Goal: Task Accomplishment & Management: Manage account settings

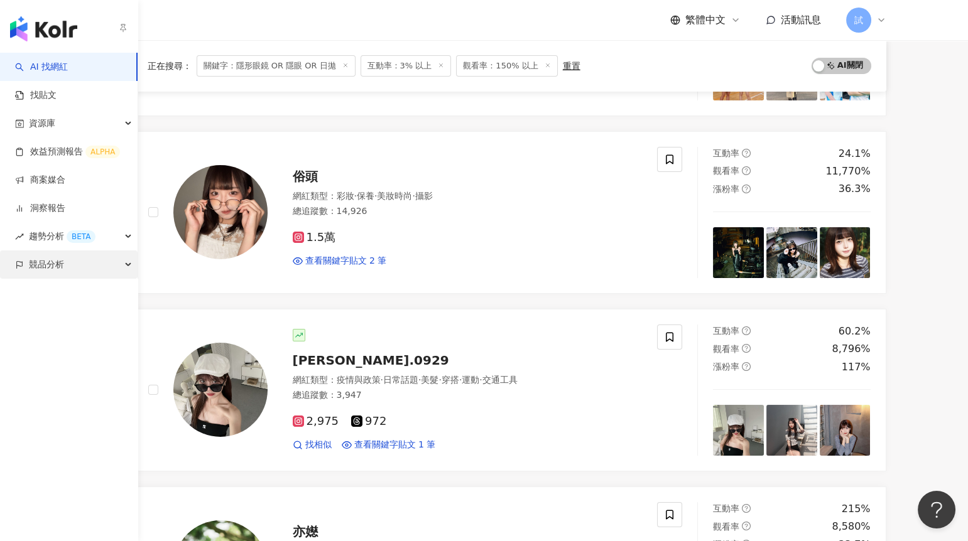
click at [26, 262] on div "競品分析" at bounding box center [69, 265] width 138 height 28
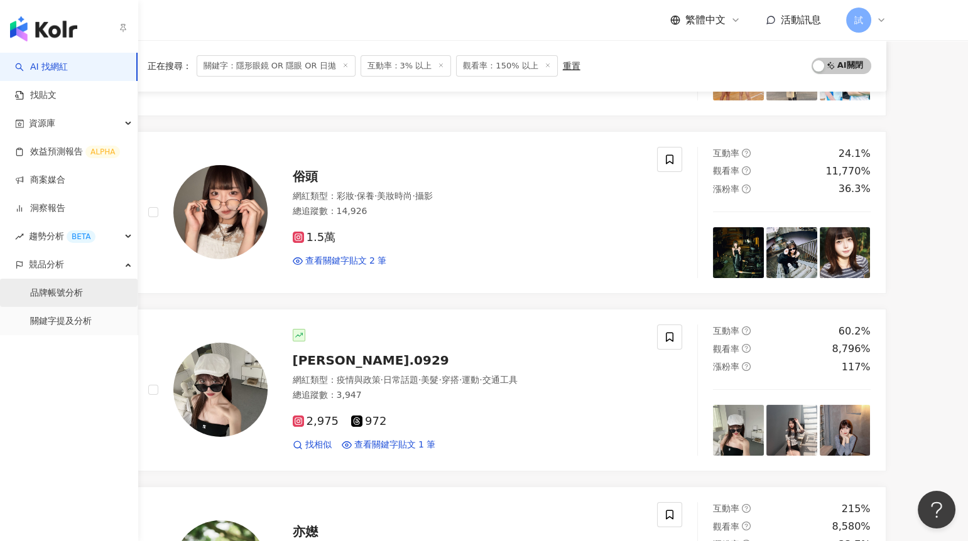
click at [44, 289] on link "品牌帳號分析" at bounding box center [56, 293] width 53 height 13
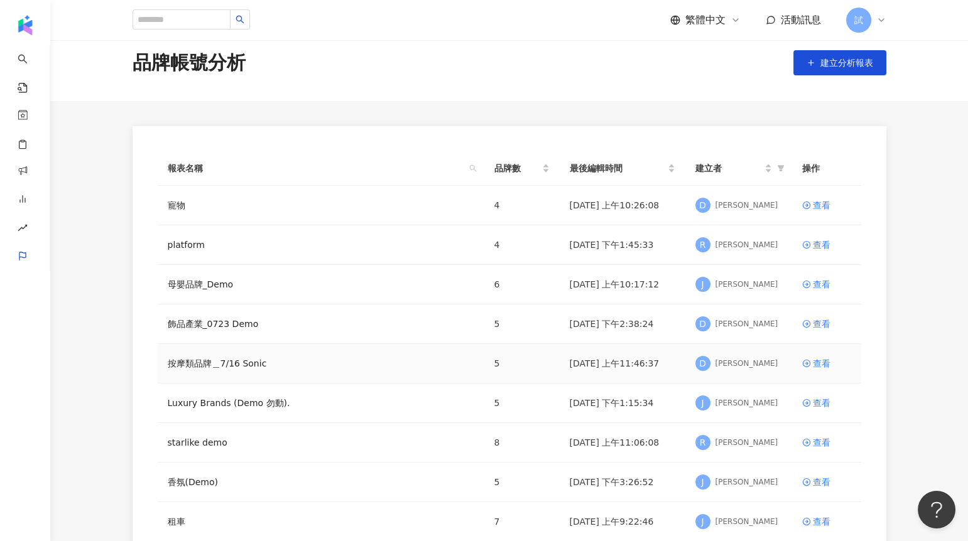
scroll to position [16, 0]
click at [819, 363] on div "查看" at bounding box center [821, 363] width 18 height 14
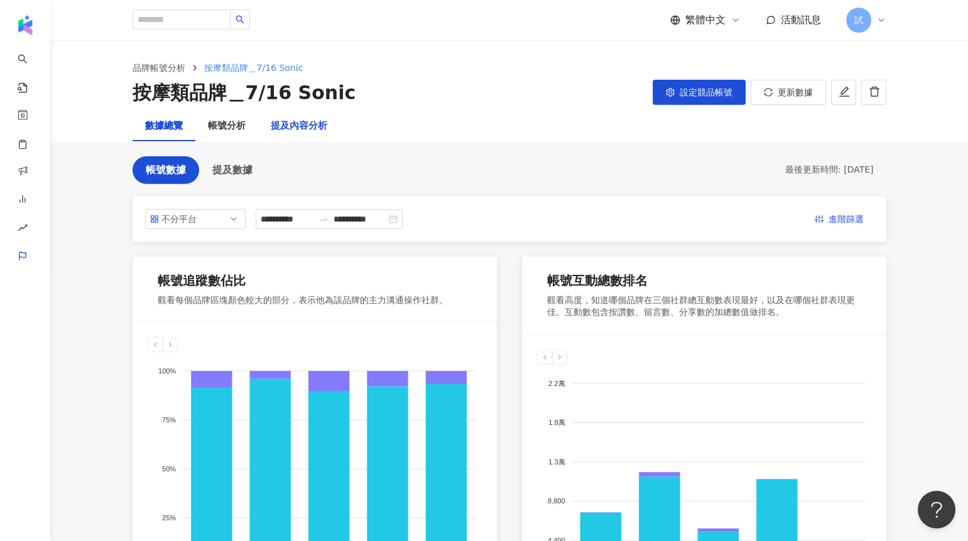
click at [315, 124] on div "提及內容分析" at bounding box center [299, 126] width 57 height 15
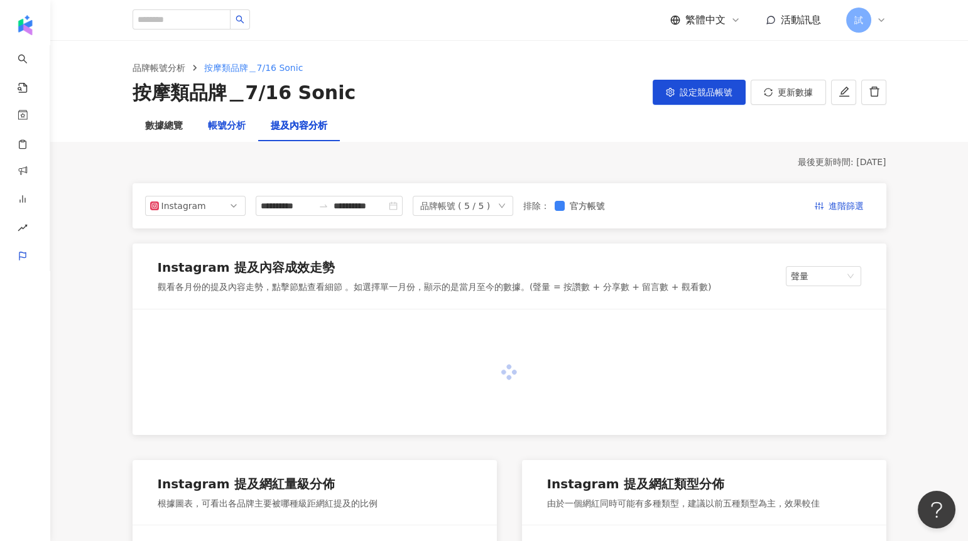
click at [233, 127] on div "帳號分析" at bounding box center [227, 126] width 38 height 15
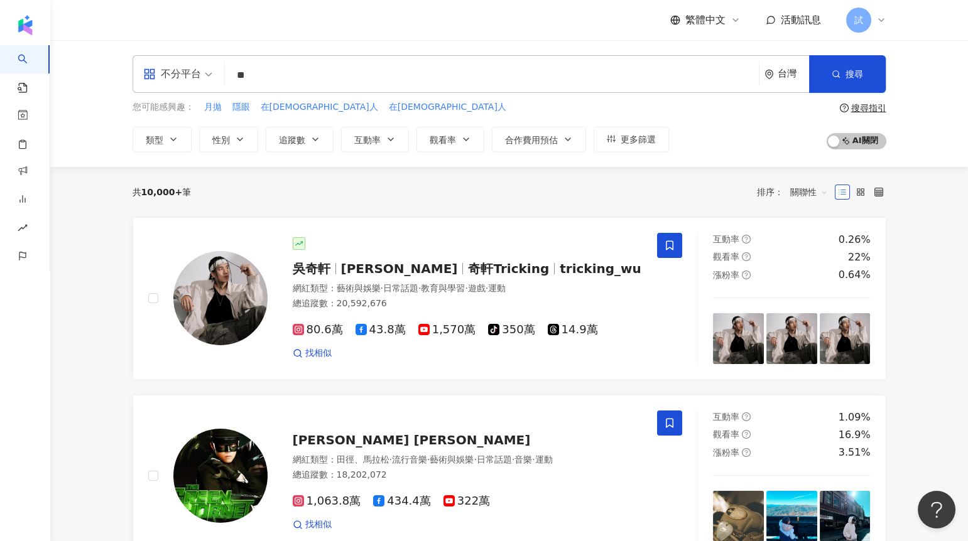
type input "*"
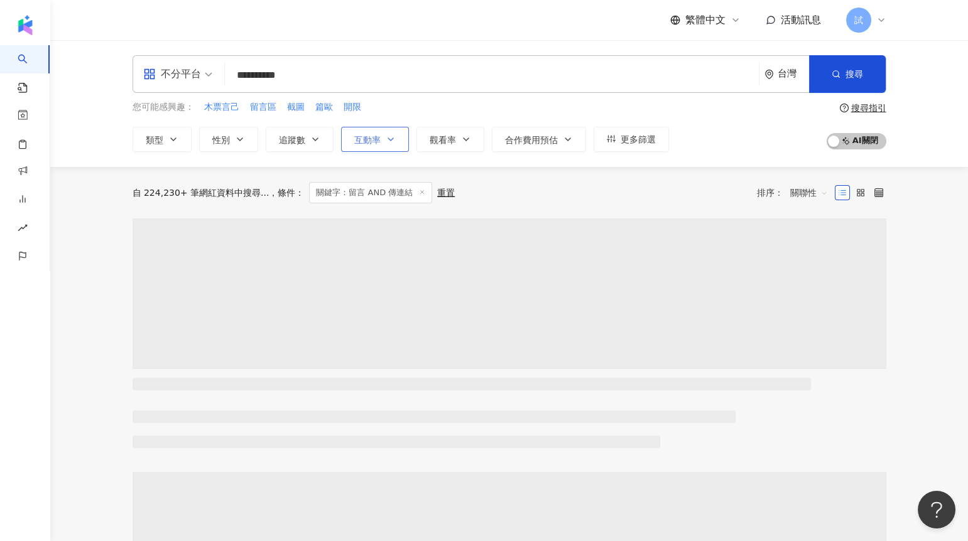
type input "**********"
click at [372, 146] on button "互動率" at bounding box center [375, 139] width 68 height 25
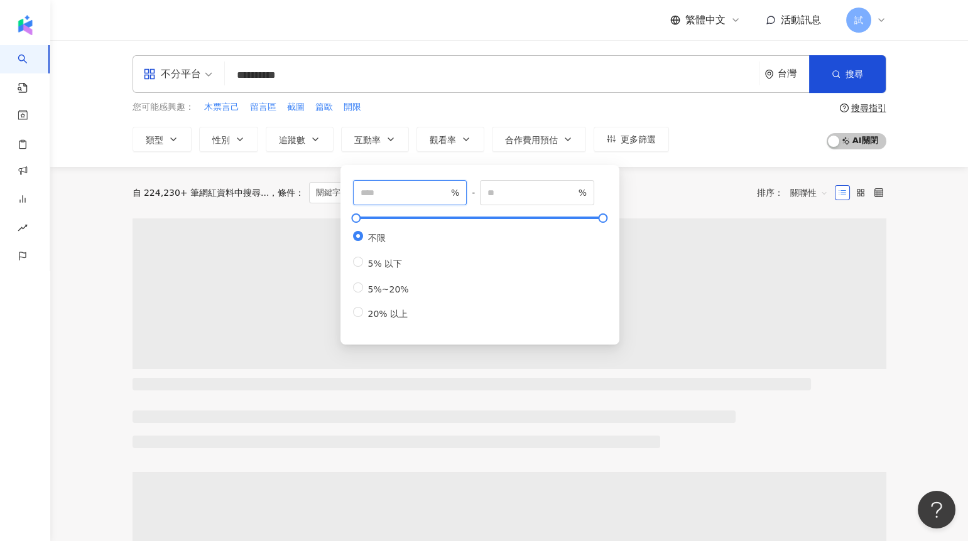
click at [365, 191] on input "number" at bounding box center [404, 193] width 88 height 14
type input "*"
click at [642, 205] on div "自 224,230+ 筆網紅資料中搜尋... 條件 ： 關鍵字：留言 AND 傳連結 重置 排序： 關聯性" at bounding box center [508, 192] width 753 height 51
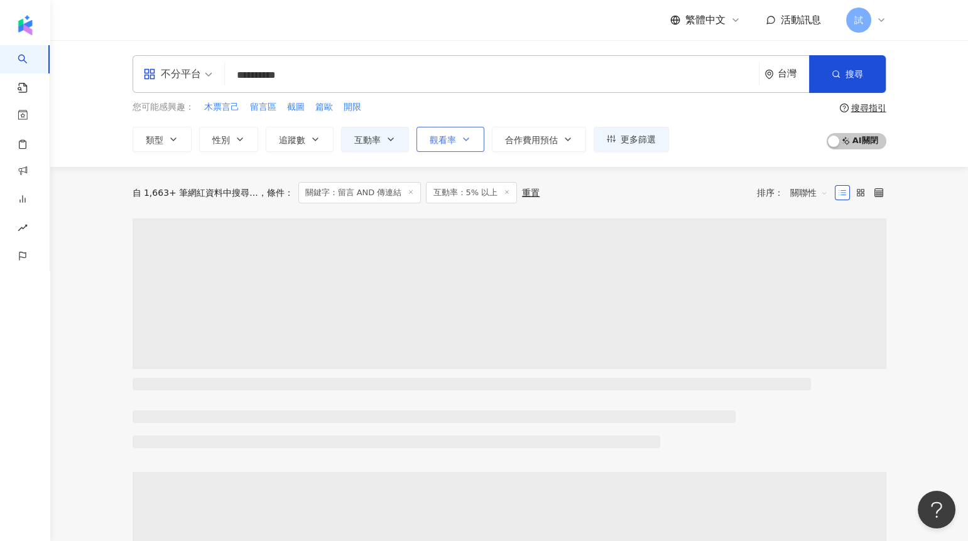
click at [431, 138] on span "觀看率" at bounding box center [442, 140] width 26 height 10
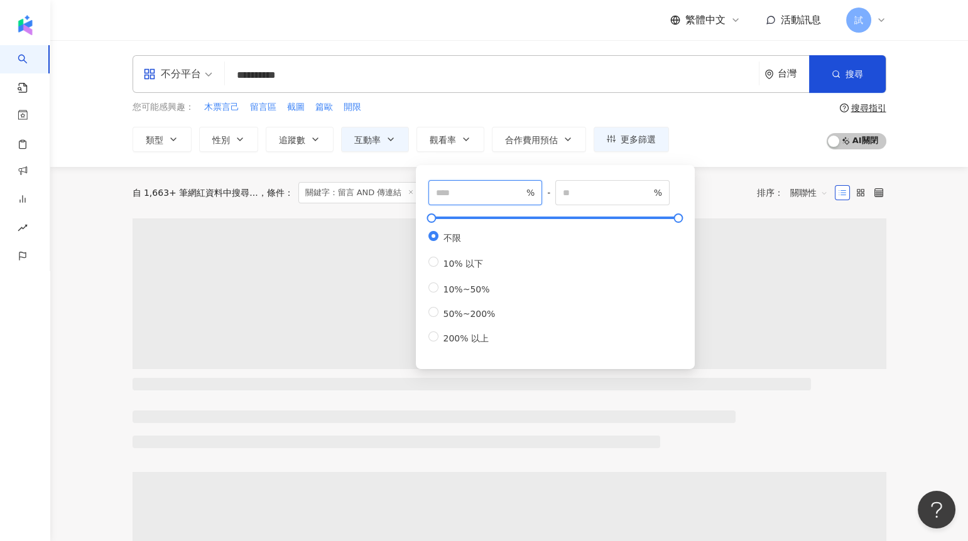
click at [450, 190] on input "number" at bounding box center [480, 193] width 88 height 14
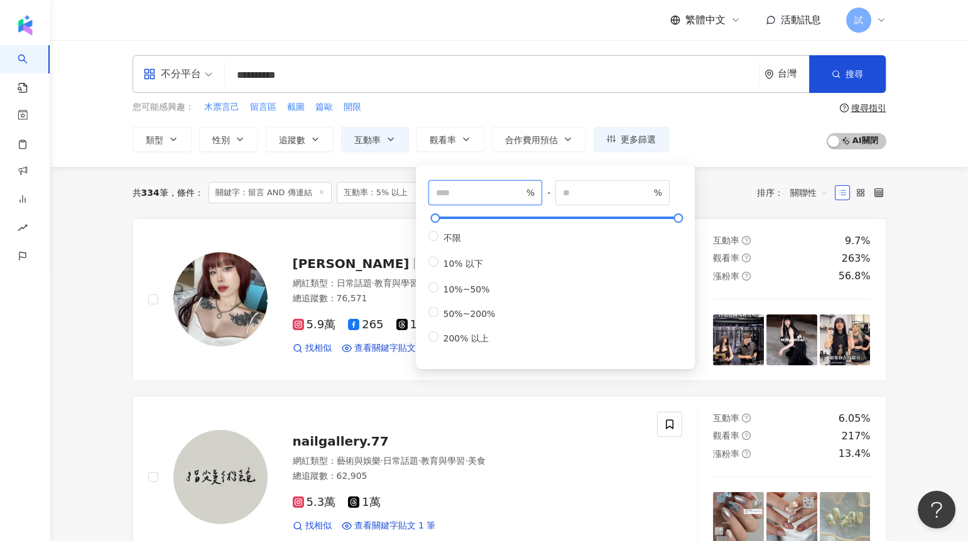
type input "***"
click at [737, 183] on div "共 334 筆 條件 ： 關鍵字：留言 AND 傳連結 互動率：5% 以上 重置 排序： 關聯性" at bounding box center [508, 192] width 753 height 21
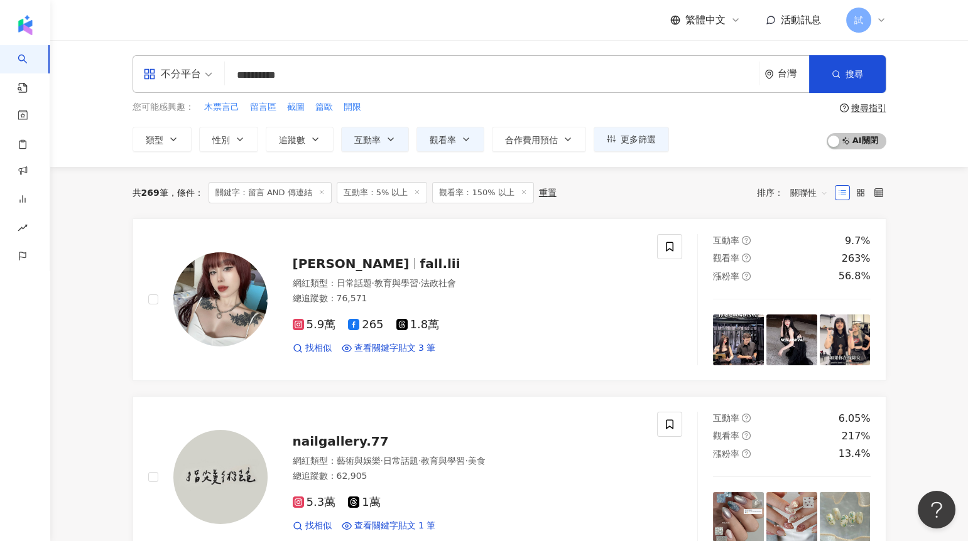
drag, startPoint x: 329, startPoint y: 75, endPoint x: 219, endPoint y: 75, distance: 109.9
click at [220, 75] on div "**********" at bounding box center [508, 74] width 753 height 38
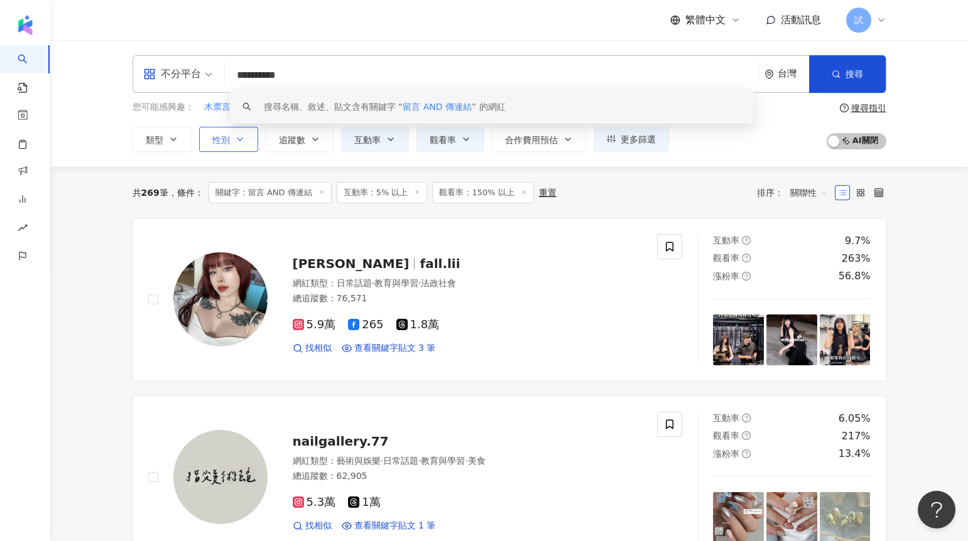
click at [226, 146] on button "性別" at bounding box center [228, 139] width 59 height 25
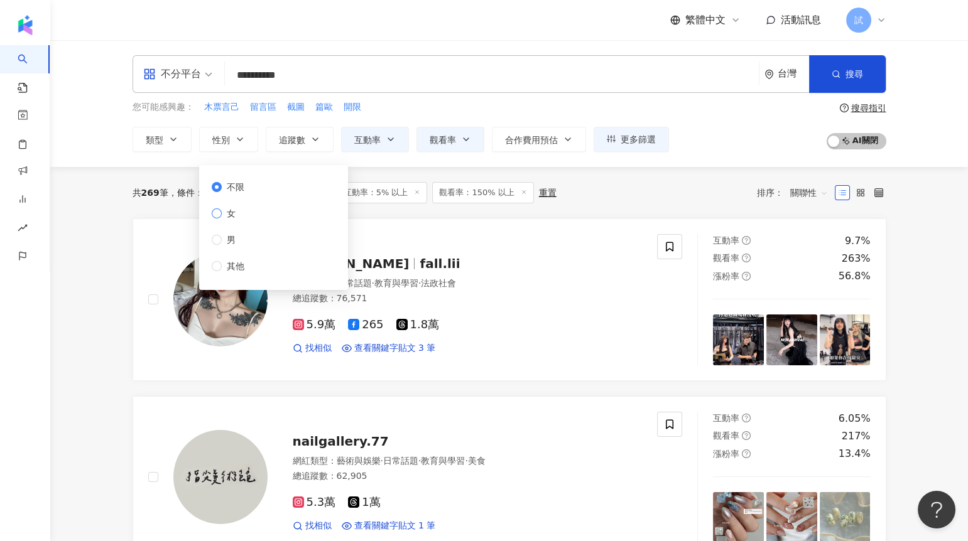
click at [227, 213] on span "女" at bounding box center [231, 214] width 19 height 14
click at [581, 204] on div "共 269 筆 條件 ： 關鍵字：留言 AND 傳連結 互動率：5% 以上 觀看率：150% 以上 重置 排序： 關聯性" at bounding box center [508, 192] width 753 height 51
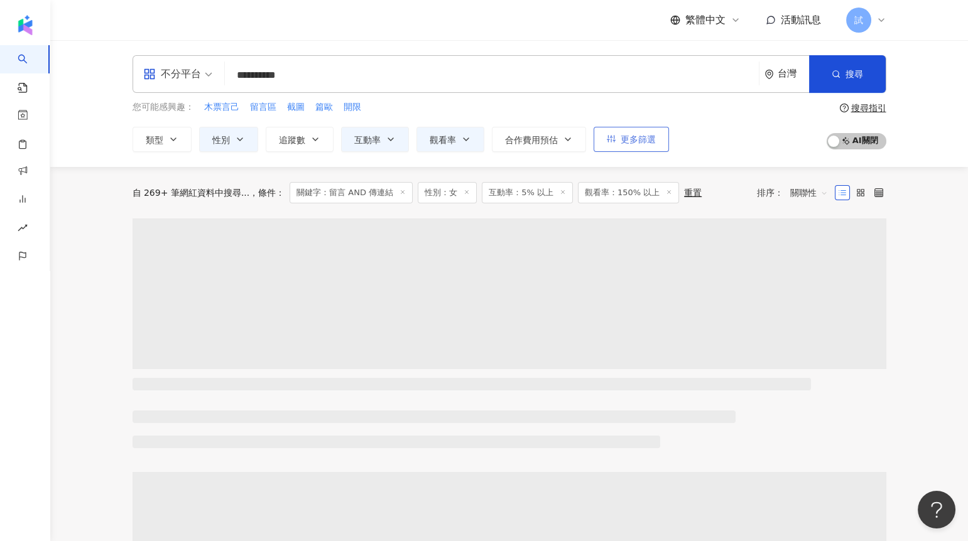
click at [633, 135] on span "更多篩選" at bounding box center [637, 139] width 35 height 10
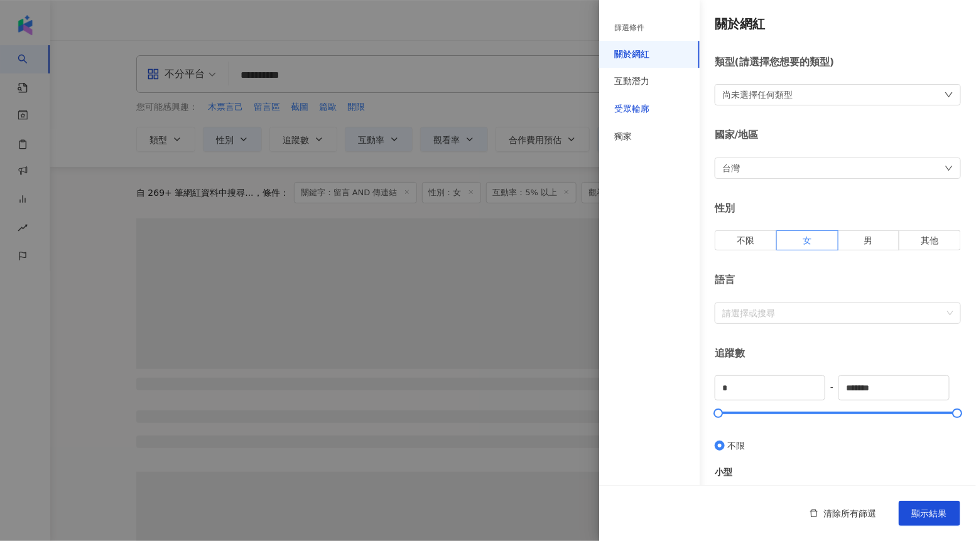
click at [639, 113] on div "受眾輪廓" at bounding box center [631, 109] width 35 height 13
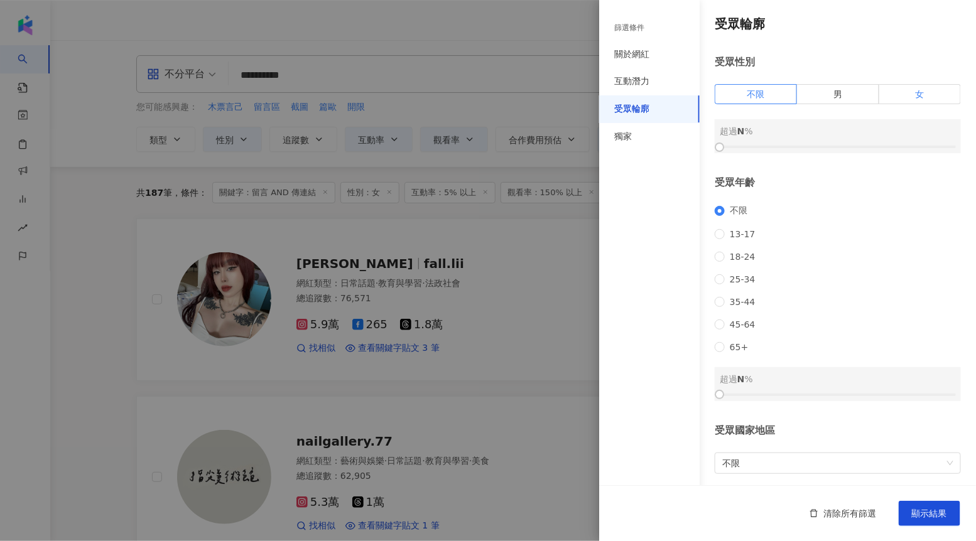
click at [881, 102] on label "女" at bounding box center [920, 94] width 82 height 20
click at [711, 146] on div "受眾輪廓 受眾性別 不限 男 女 女 超過 0 % 受眾年齡 不限 13-17 18-24 25-34 35-44 45-64 65+ 超過 N % 受眾國家…" at bounding box center [787, 269] width 377 height 538
drag, startPoint x: 723, startPoint y: 144, endPoint x: 841, endPoint y: 141, distance: 118.1
click at [841, 144] on div at bounding box center [839, 147] width 7 height 7
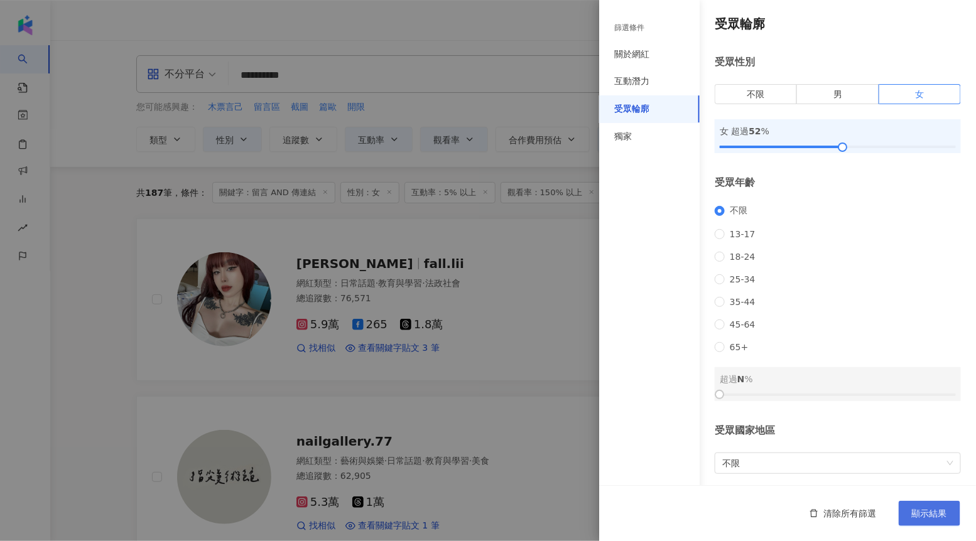
click at [926, 506] on button "顯示結果" at bounding box center [930, 513] width 62 height 25
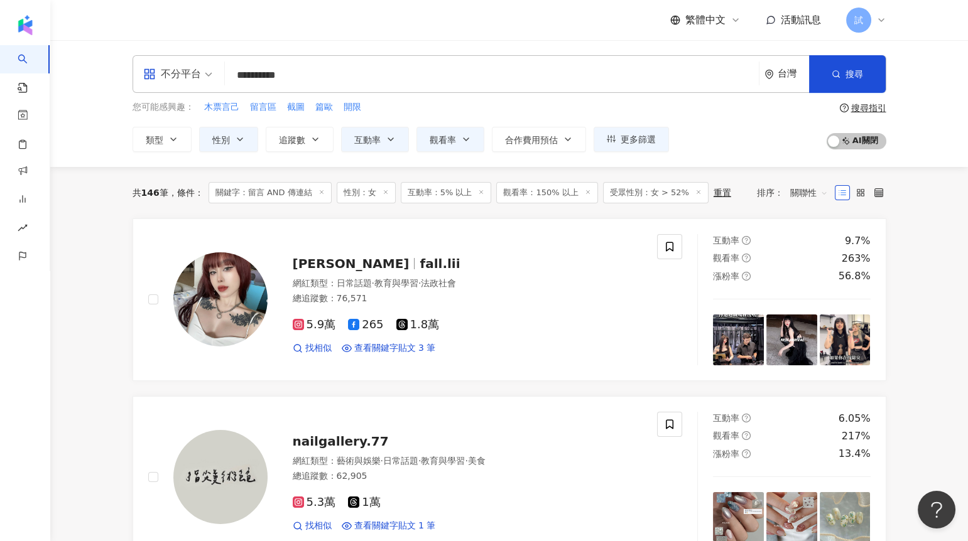
click at [796, 194] on span "關聯性" at bounding box center [809, 193] width 38 height 20
click at [797, 261] on div "漲粉率" at bounding box center [807, 261] width 31 height 14
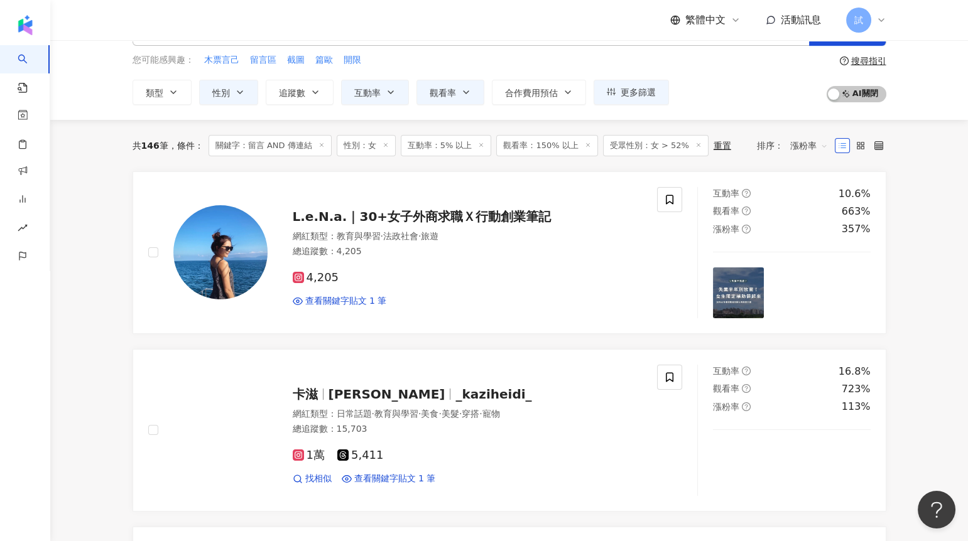
scroll to position [57, 0]
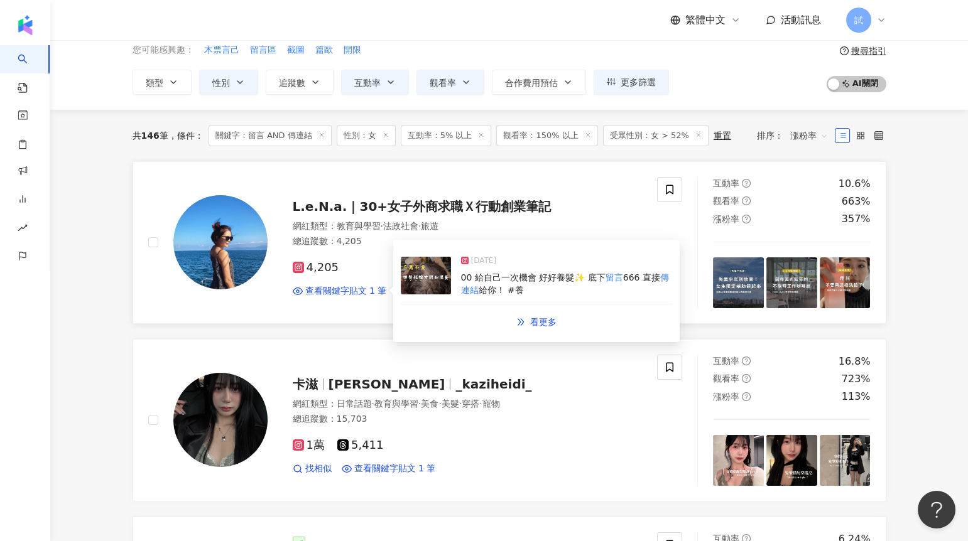
click at [433, 280] on img at bounding box center [426, 276] width 50 height 38
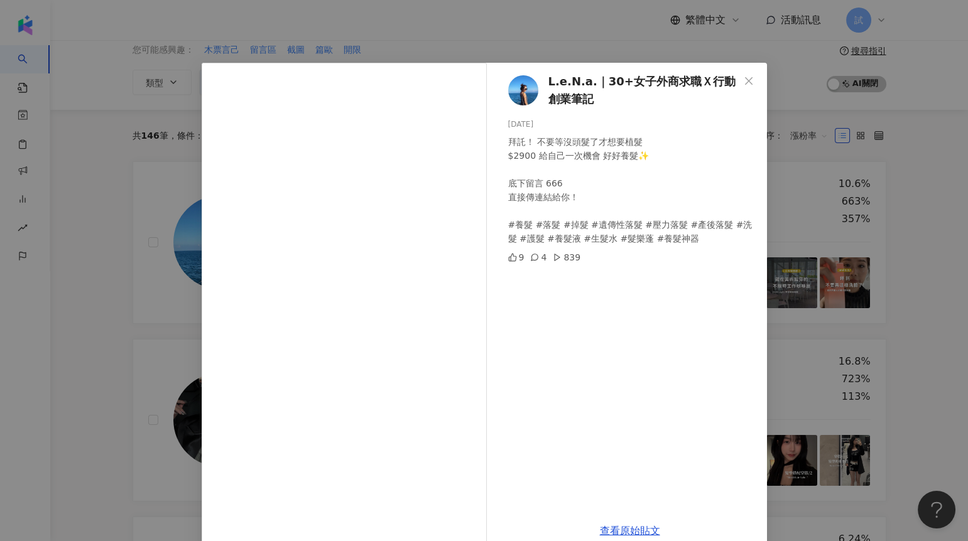
click at [146, 387] on div "L.e.N.a.｜30+女子外商求職Ｘ行動創業筆記 2024/11/28 拜託！ 不要等沒頭髮了才想要植髮 $2900 給自己一次機會 好好養髮✨ 底下留言 …" at bounding box center [484, 270] width 968 height 541
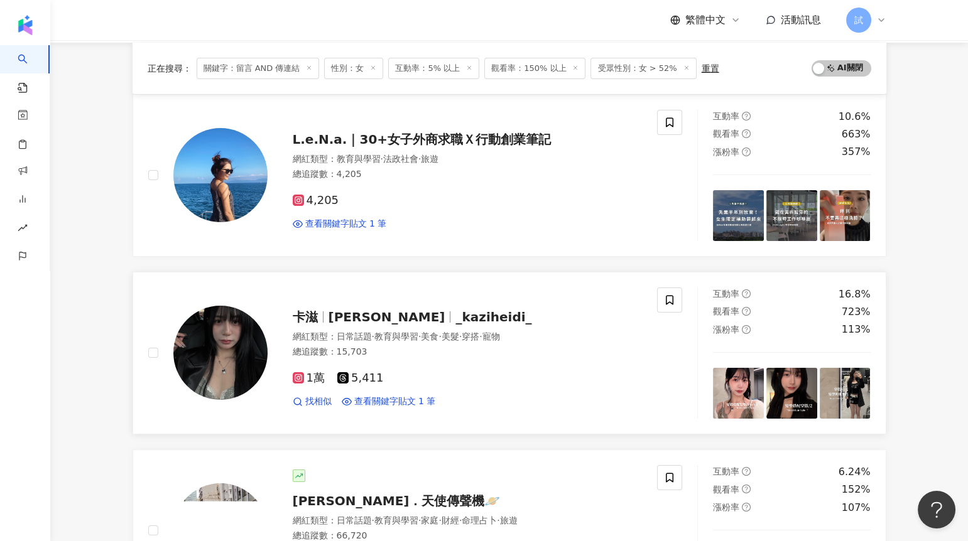
scroll to position [213, 0]
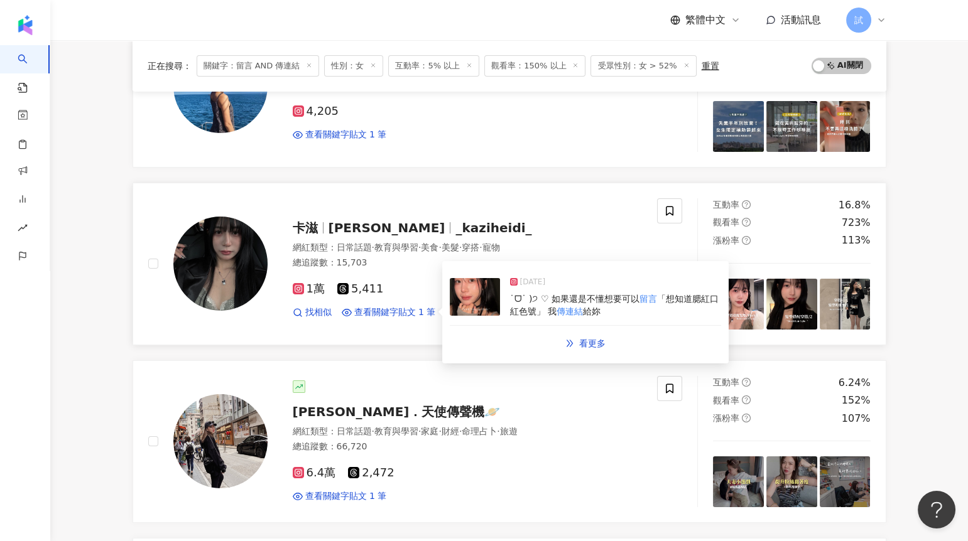
click at [470, 301] on img at bounding box center [475, 297] width 50 height 38
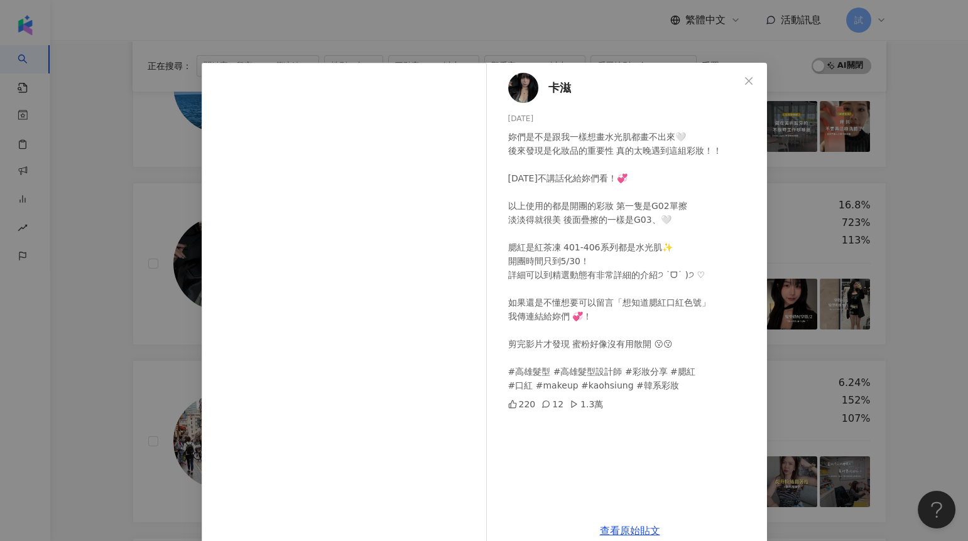
click at [94, 378] on div "卡滋 2025/5/25 妳們是不是跟我一樣想畫水光肌都畫不出來🤍 後來發現是化妝品的重要性 真的太晚遇到這組彩妝！！ 今天不講話化給妳們看！💞 以上使用的都…" at bounding box center [484, 270] width 968 height 541
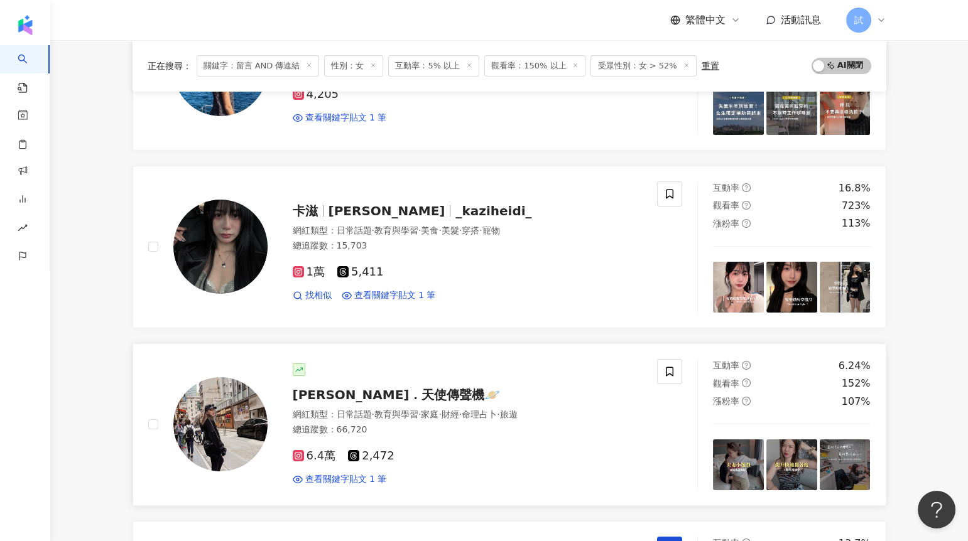
scroll to position [250, 0]
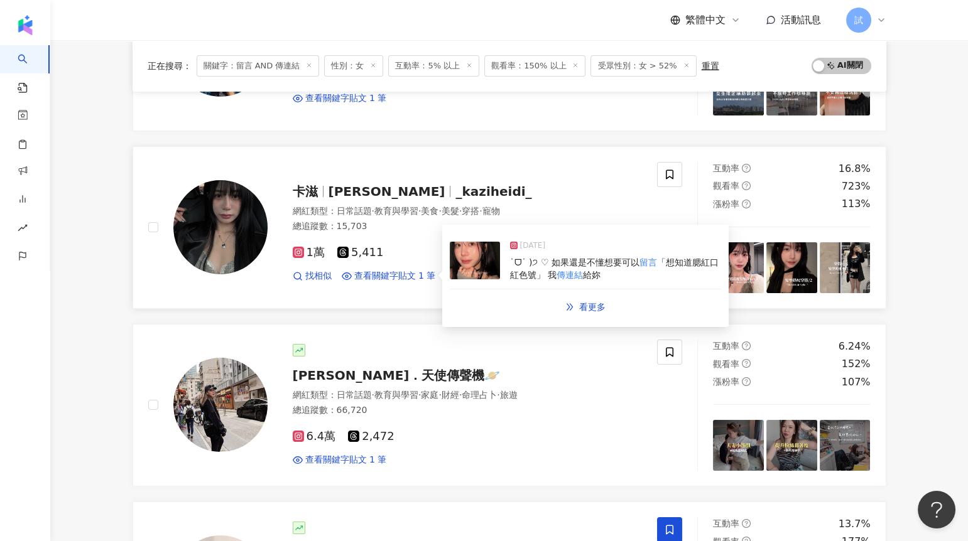
click at [485, 269] on img at bounding box center [475, 261] width 50 height 38
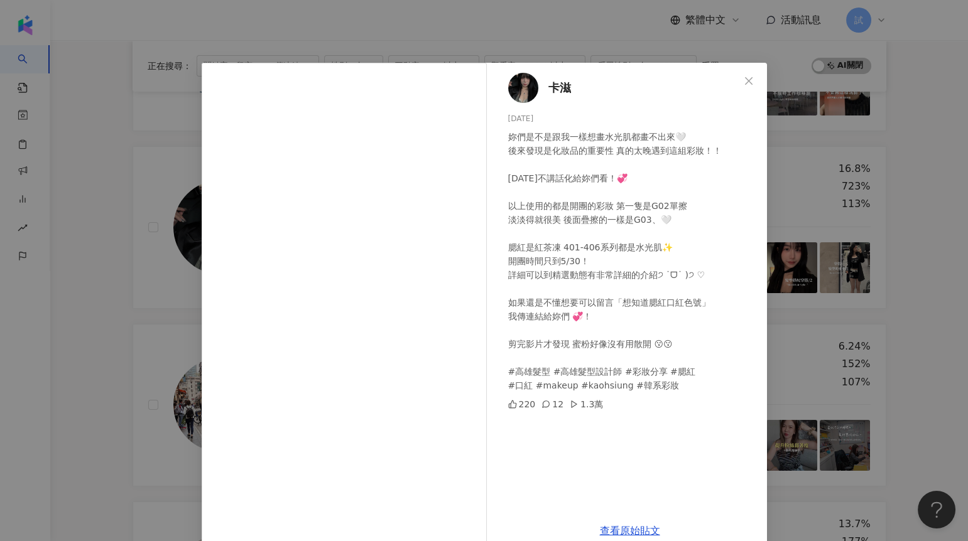
click at [159, 334] on div "卡滋 2025/5/25 妳們是不是跟我一樣想畫水光肌都畫不出來🤍 後來發現是化妝品的重要性 真的太晚遇到這組彩妝！！ 今天不講話化給妳們看！💞 以上使用的都…" at bounding box center [484, 270] width 968 height 541
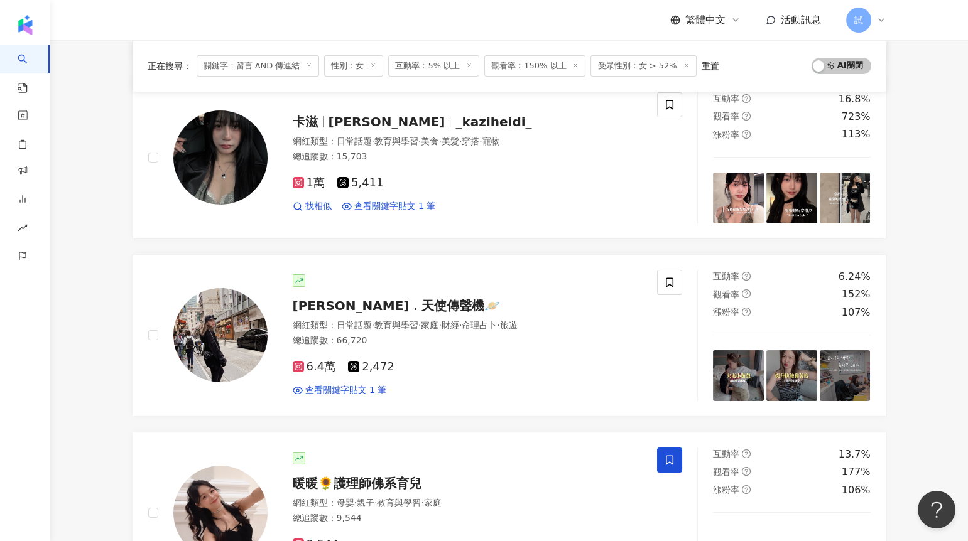
scroll to position [368, 0]
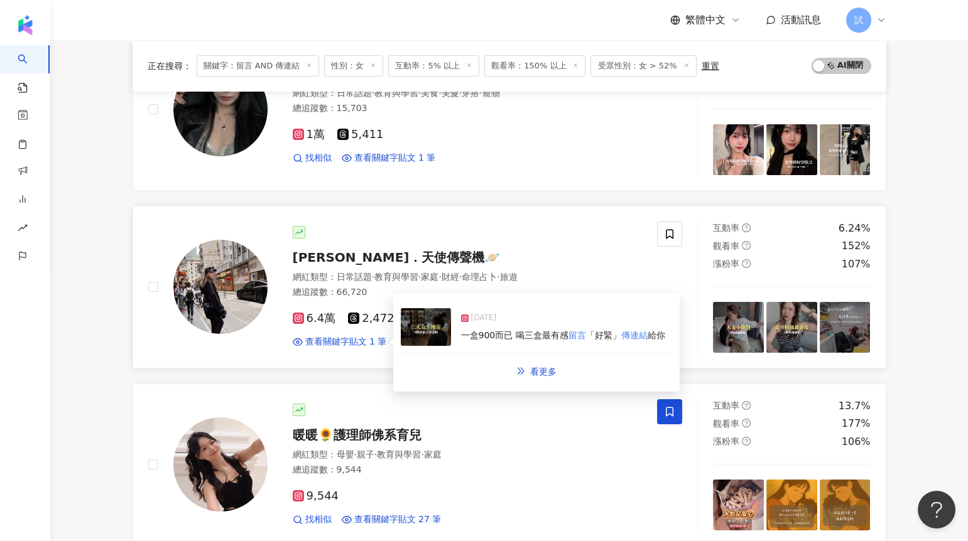
click at [425, 327] on img at bounding box center [426, 327] width 50 height 38
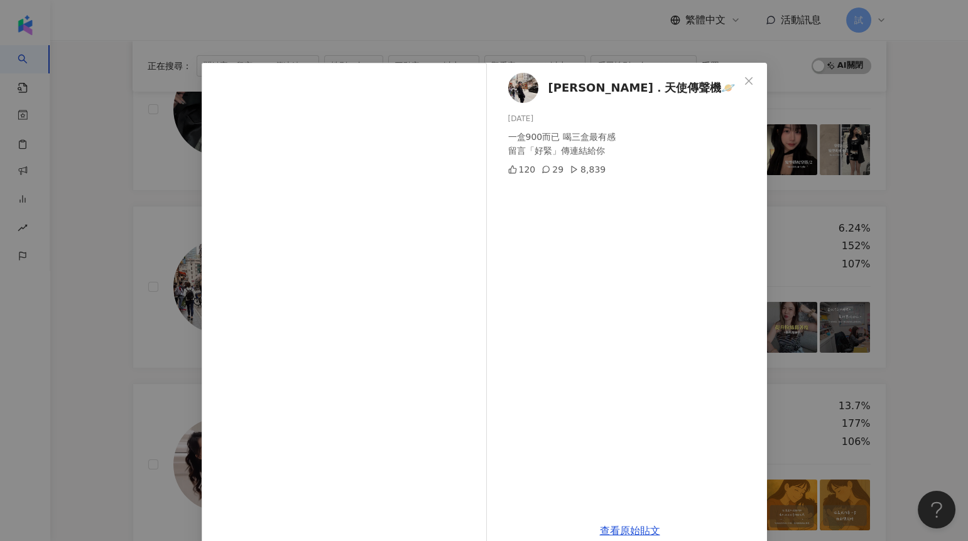
click at [121, 305] on div "宇緹 Peggy．天使傳聲機🪐 2024/11/14 一盒900而已 喝三盒最有感 留言「好緊」傳連結給你 120 29 8,839 查看原始貼文" at bounding box center [484, 270] width 968 height 541
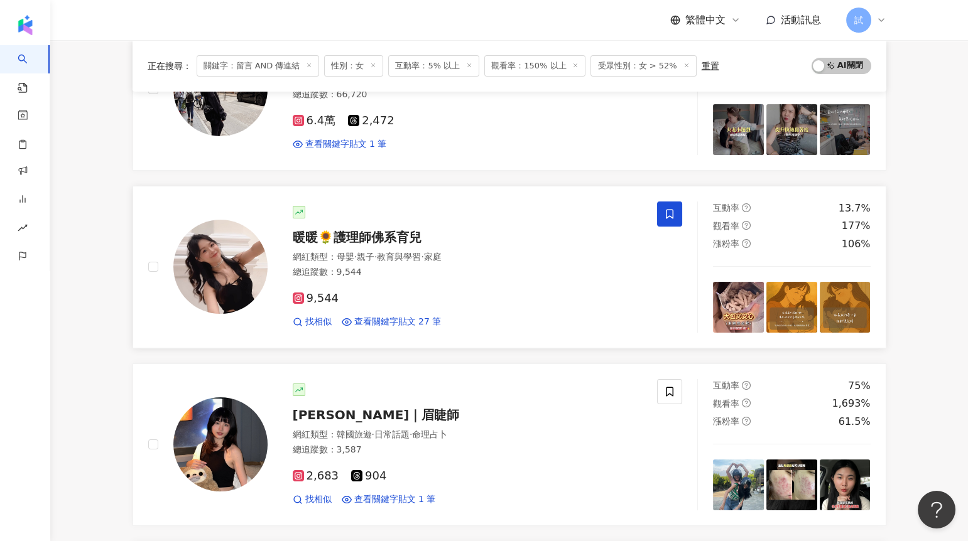
scroll to position [592, 0]
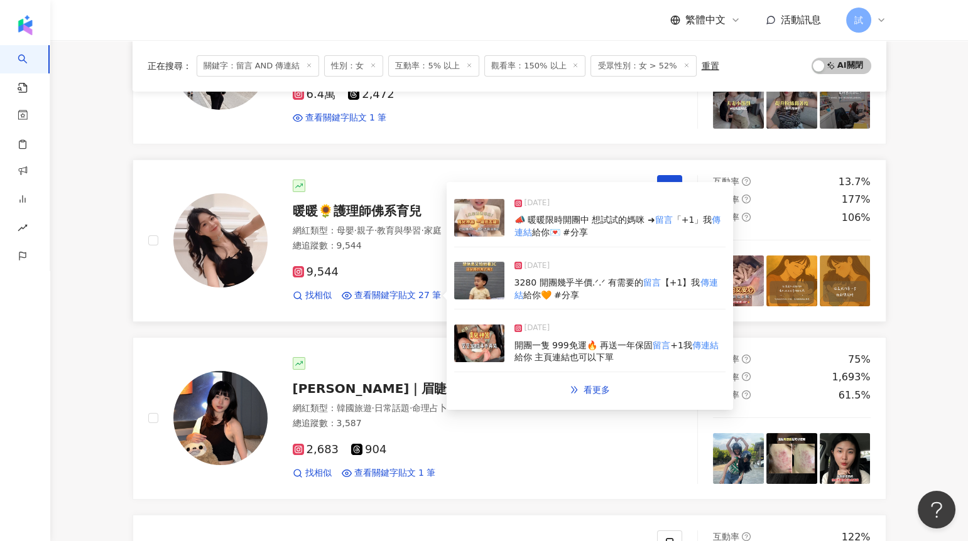
click at [472, 281] on img at bounding box center [479, 281] width 50 height 38
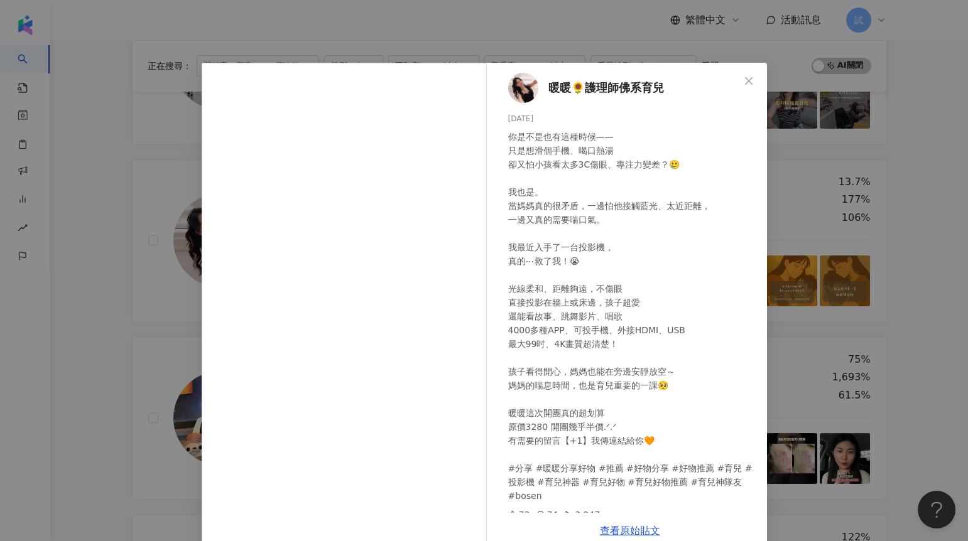
scroll to position [9, 0]
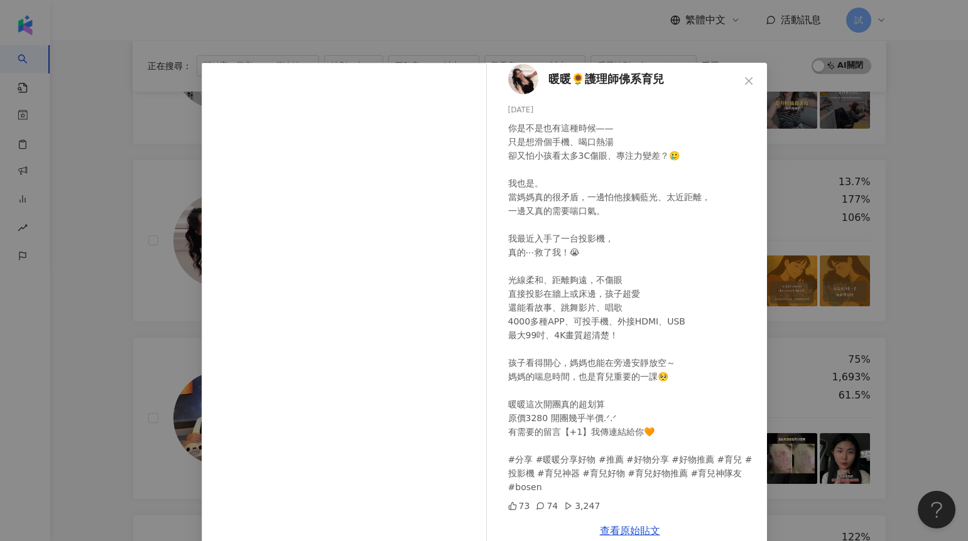
click at [130, 331] on div "暖暖🌻護理師佛系育兒 2025/6/15 你是不是也有這種時候—— 只是想滑個手機、喝口熱湯 卻又怕小孩看太多3C傷眼、專注力變差？🥲 我也是。 當媽媽真的很…" at bounding box center [484, 270] width 968 height 541
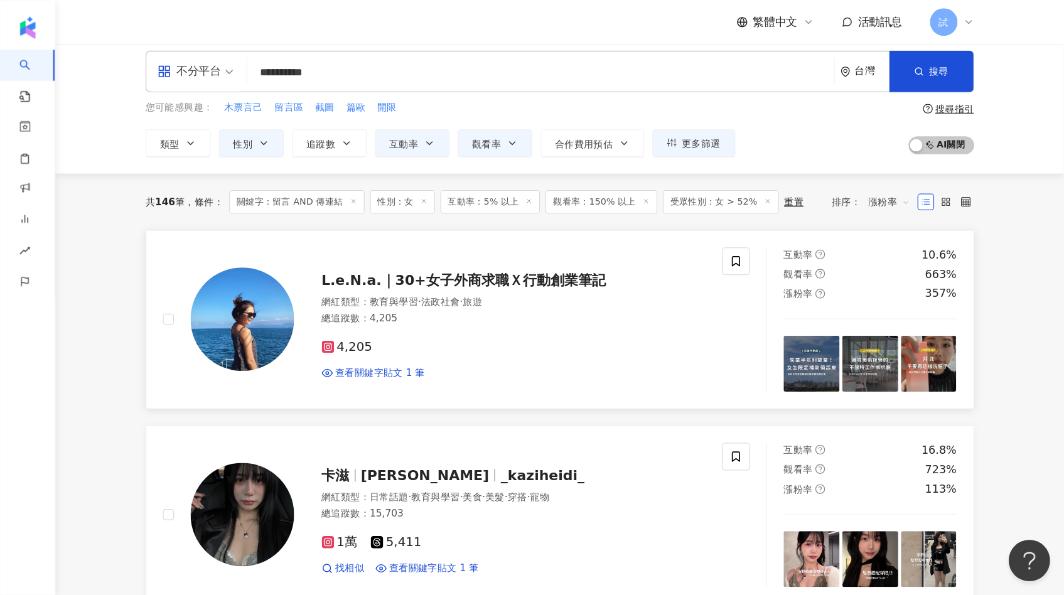
scroll to position [0, 0]
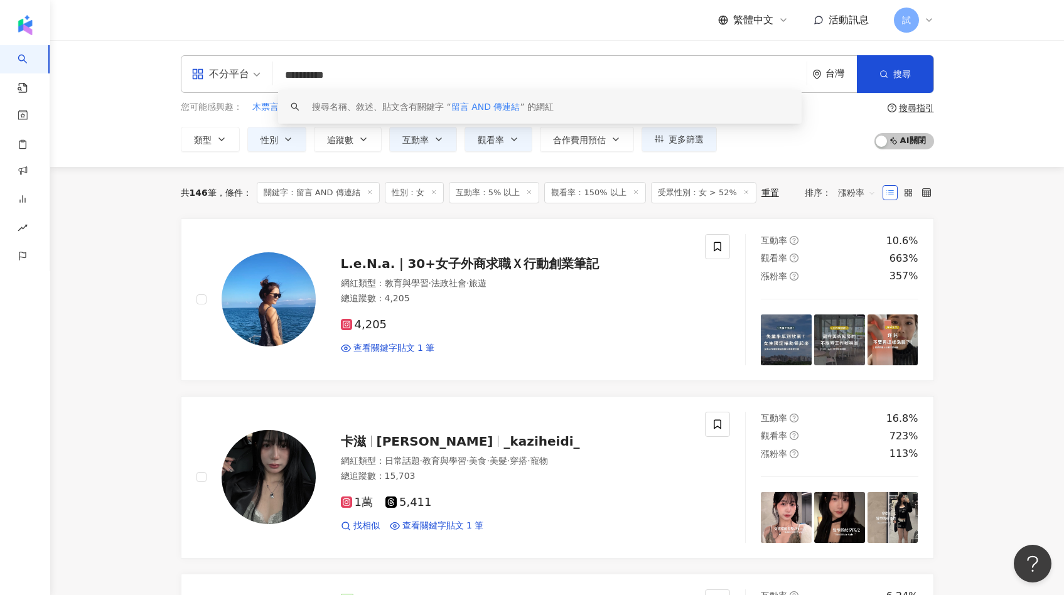
drag, startPoint x: 378, startPoint y: 80, endPoint x: 227, endPoint y: 80, distance: 150.7
click at [227, 80] on div "**********" at bounding box center [557, 74] width 753 height 38
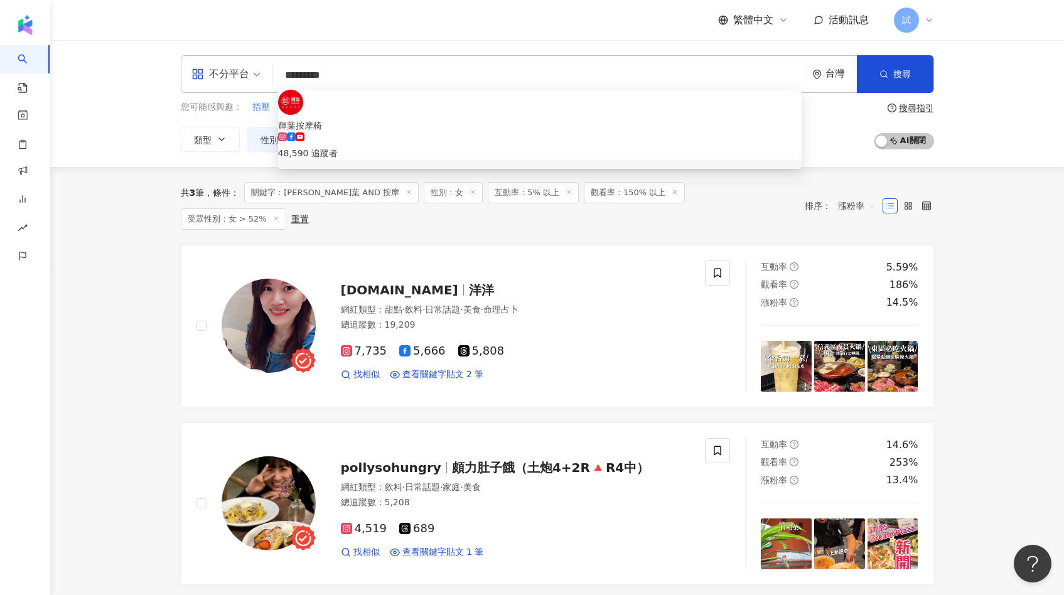
type input "*********"
click at [424, 193] on span "性別：女" at bounding box center [453, 192] width 59 height 21
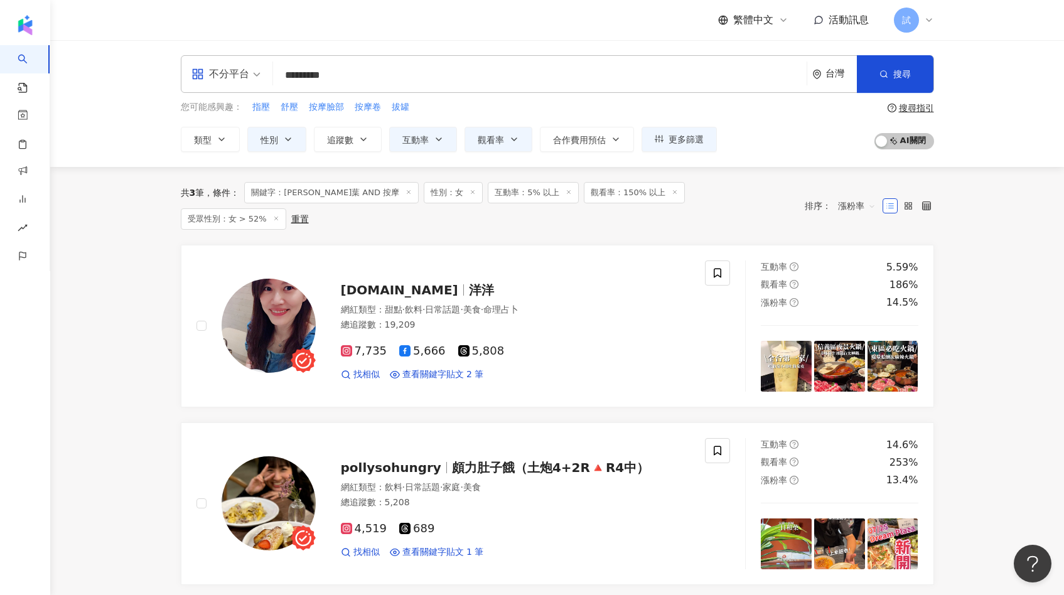
click at [424, 193] on span "性別：女" at bounding box center [453, 192] width 59 height 21
click at [470, 192] on icon at bounding box center [473, 192] width 6 height 6
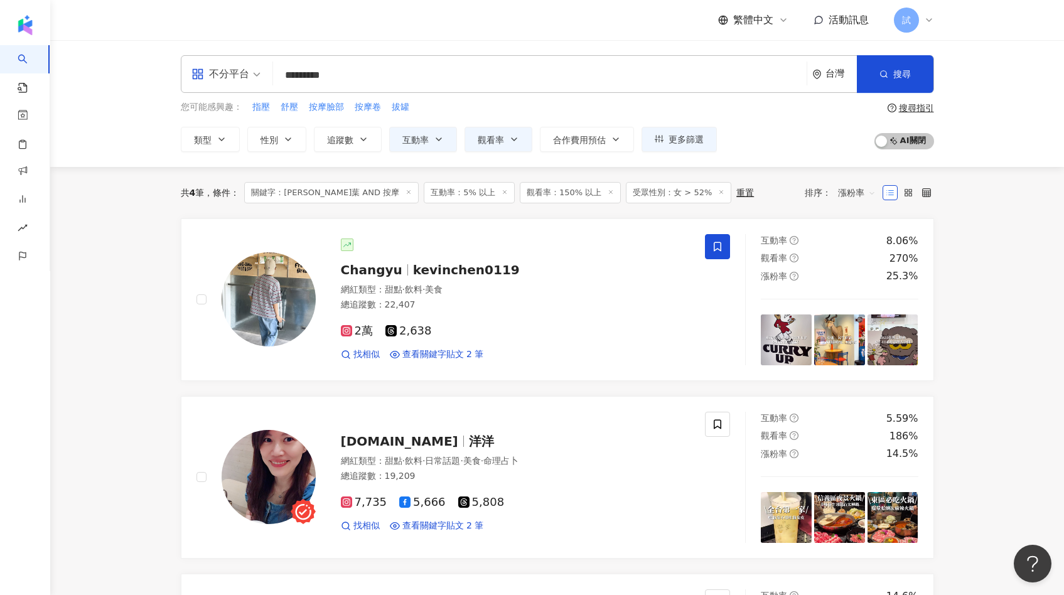
click at [502, 195] on icon at bounding box center [505, 192] width 6 height 6
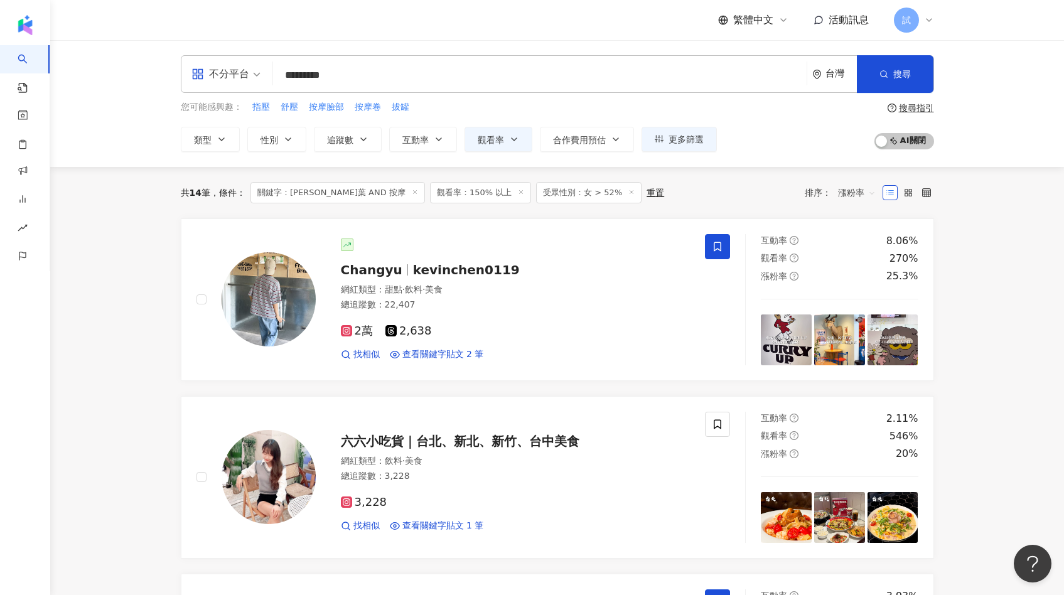
click at [564, 196] on span "受眾性別：女 > 52%" at bounding box center [588, 192] width 105 height 21
click at [629, 192] on icon at bounding box center [632, 192] width 6 height 6
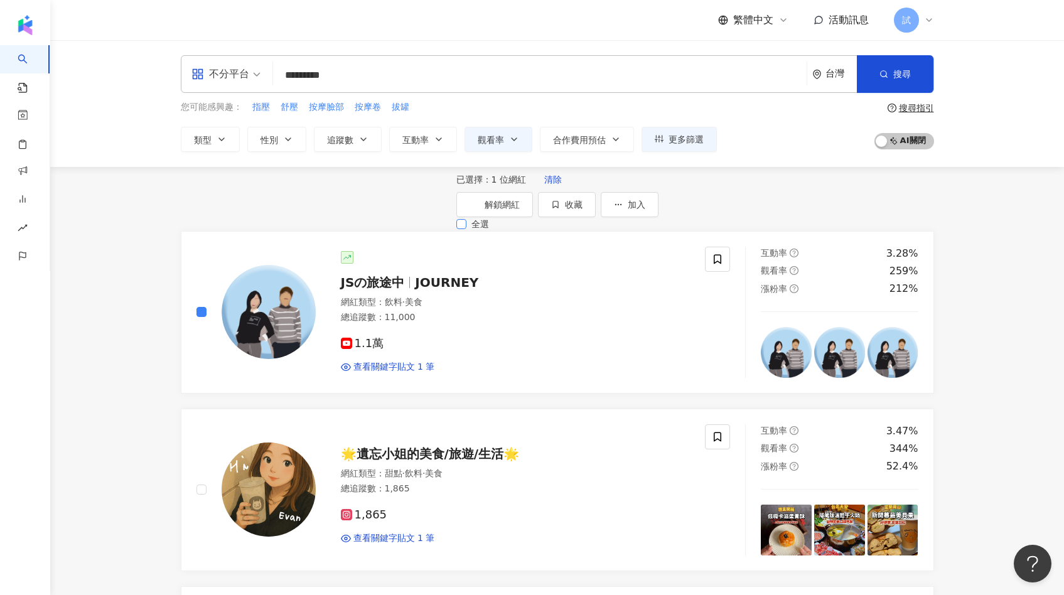
click at [467, 231] on span "全選" at bounding box center [481, 224] width 28 height 14
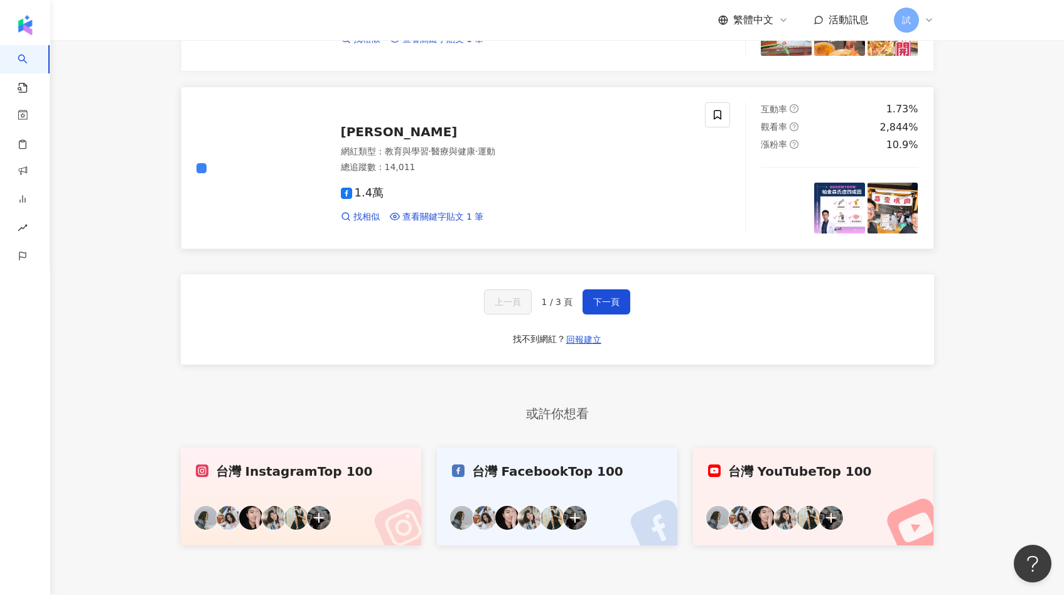
scroll to position [2235, 0]
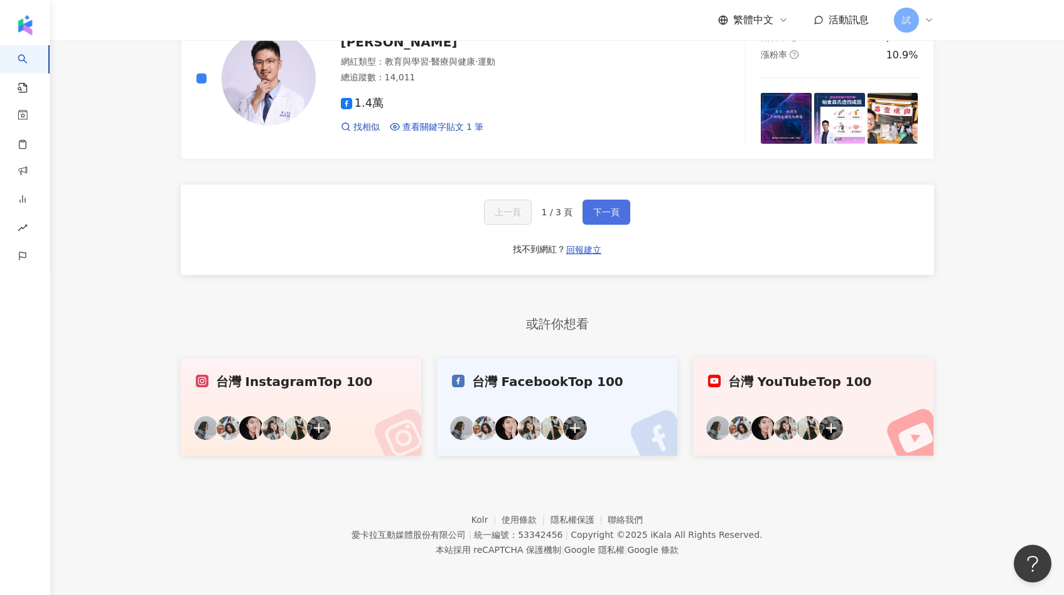
click at [607, 221] on button "下一頁" at bounding box center [607, 212] width 48 height 25
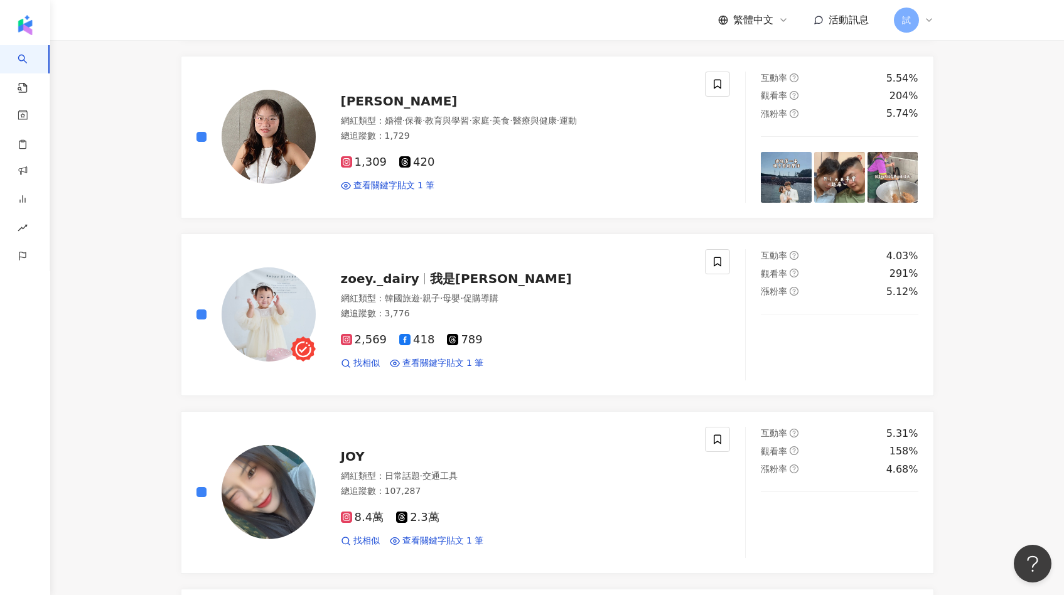
scroll to position [0, 0]
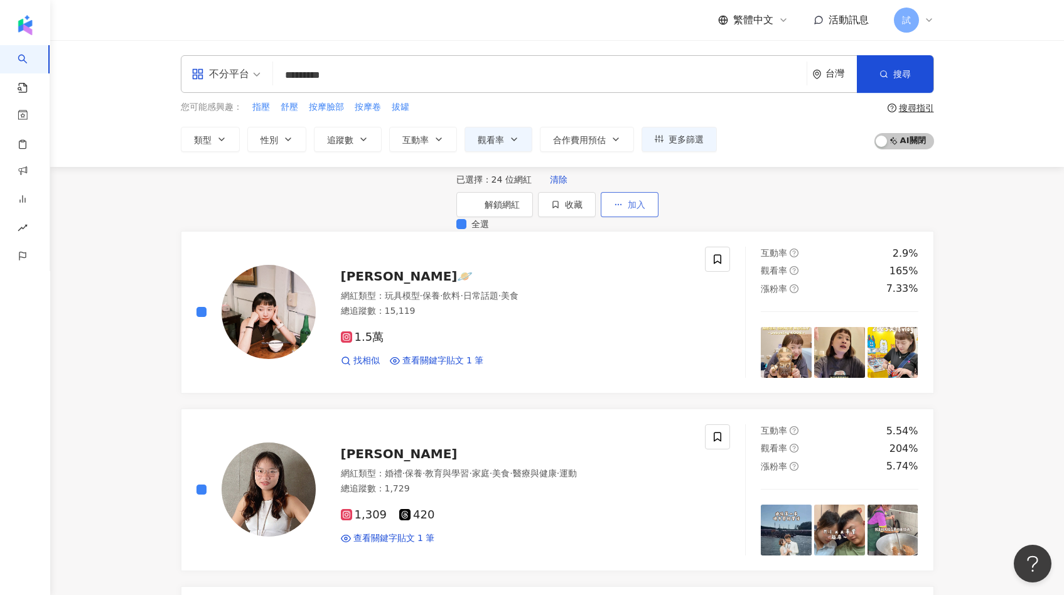
click at [659, 210] on button "加入" at bounding box center [630, 204] width 58 height 25
click at [868, 281] on span "加入洞察報告" at bounding box center [864, 283] width 53 height 10
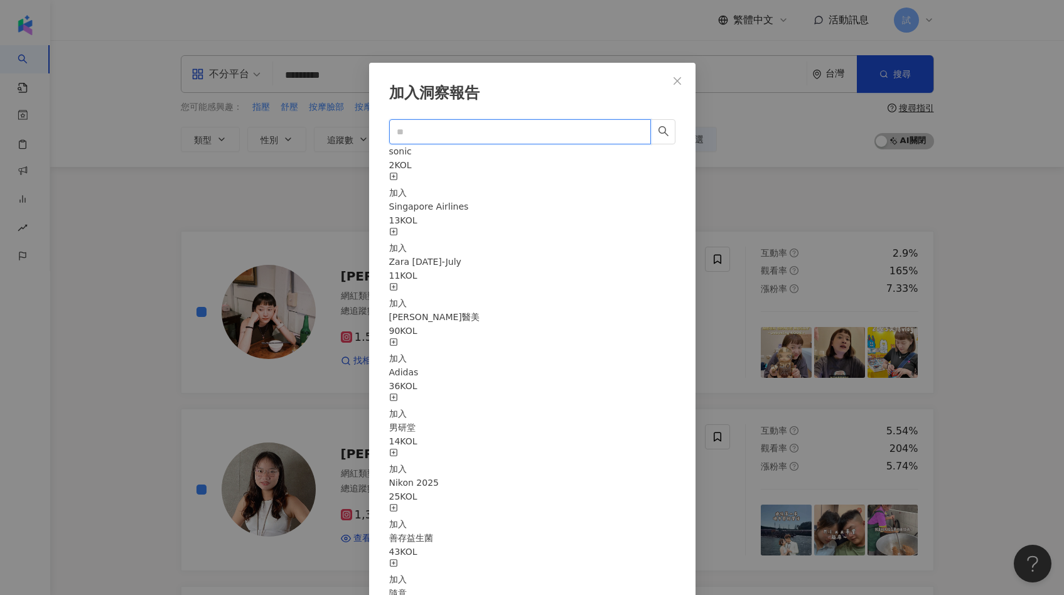
click at [551, 136] on input "text" at bounding box center [515, 132] width 237 height 14
type input "*"
click at [664, 129] on icon "search" at bounding box center [663, 131] width 11 height 11
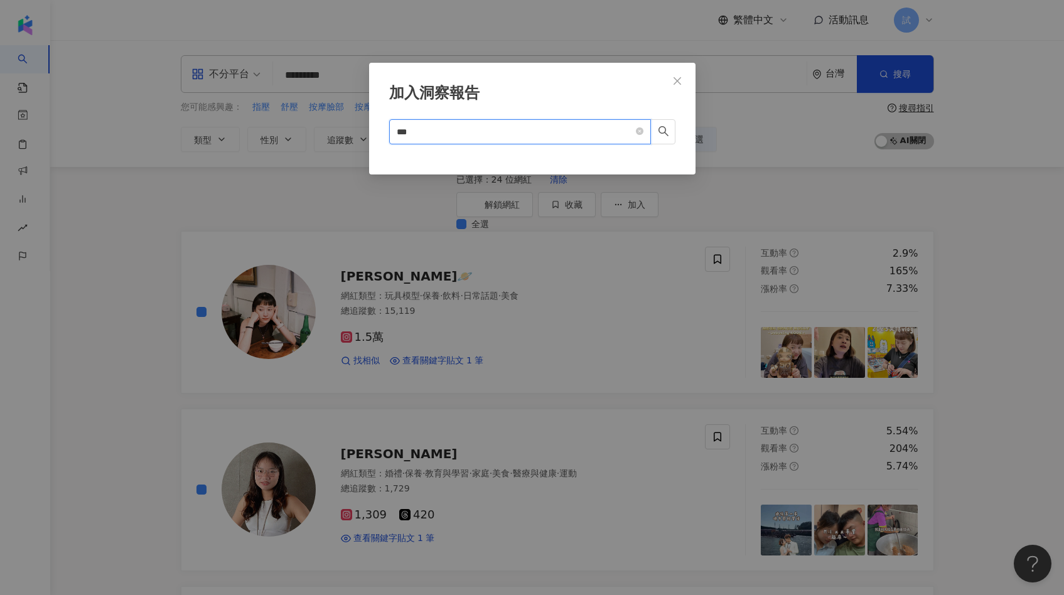
click at [583, 132] on input "***" at bounding box center [515, 132] width 237 height 14
type input "*"
click at [593, 132] on input "text" at bounding box center [515, 132] width 237 height 14
click at [667, 136] on icon "search" at bounding box center [663, 131] width 11 height 11
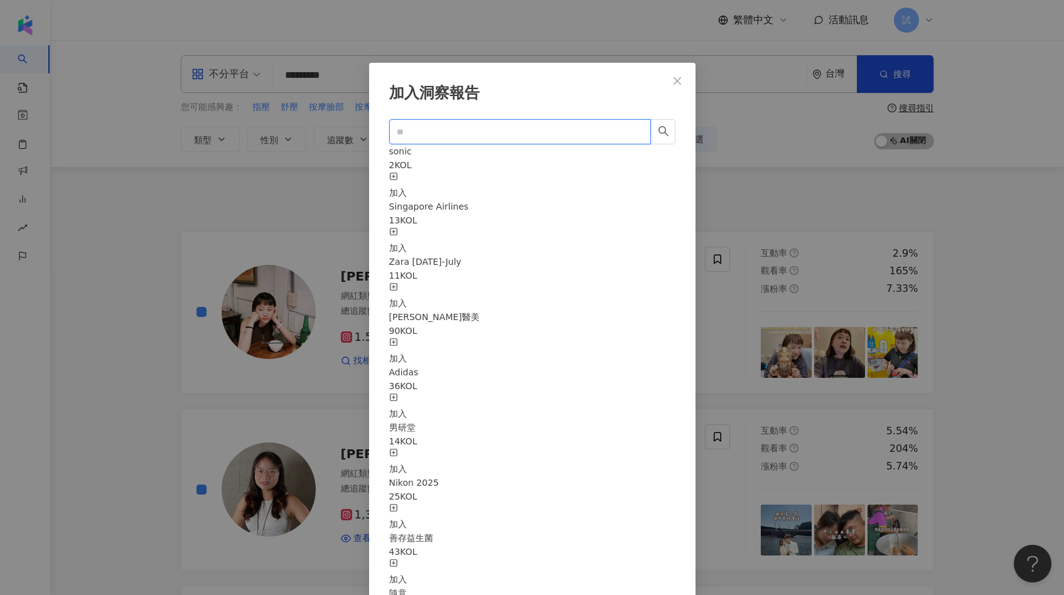
scroll to position [1151, 0]
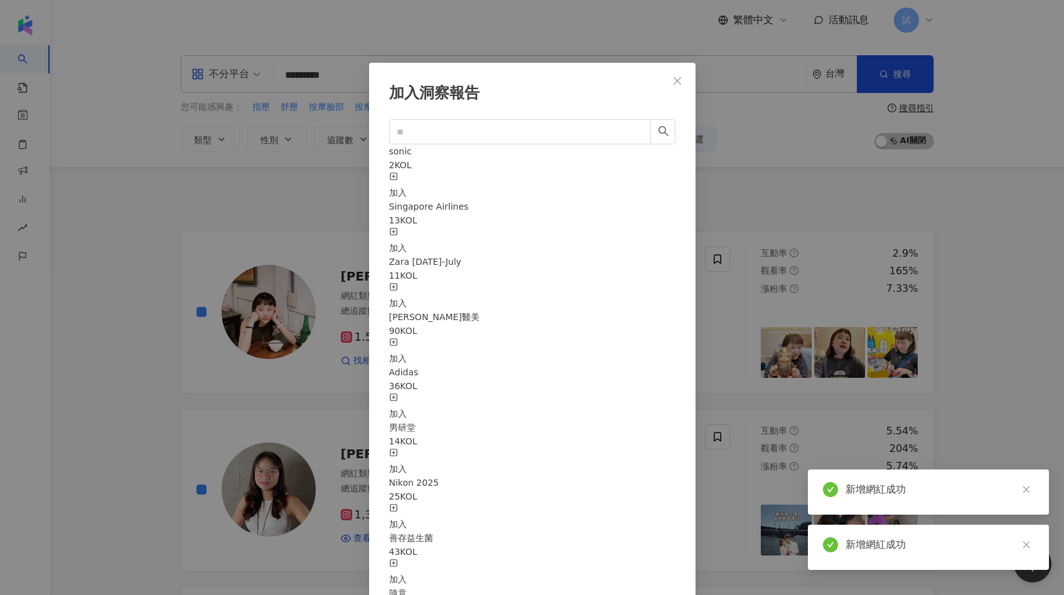
click at [90, 203] on div "加入洞察報告 sonic 2 KOL 加入 Singapore Airlines 13 KOL 加入 Zara 2025 May-July 11 KOL 加入…" at bounding box center [532, 297] width 1064 height 595
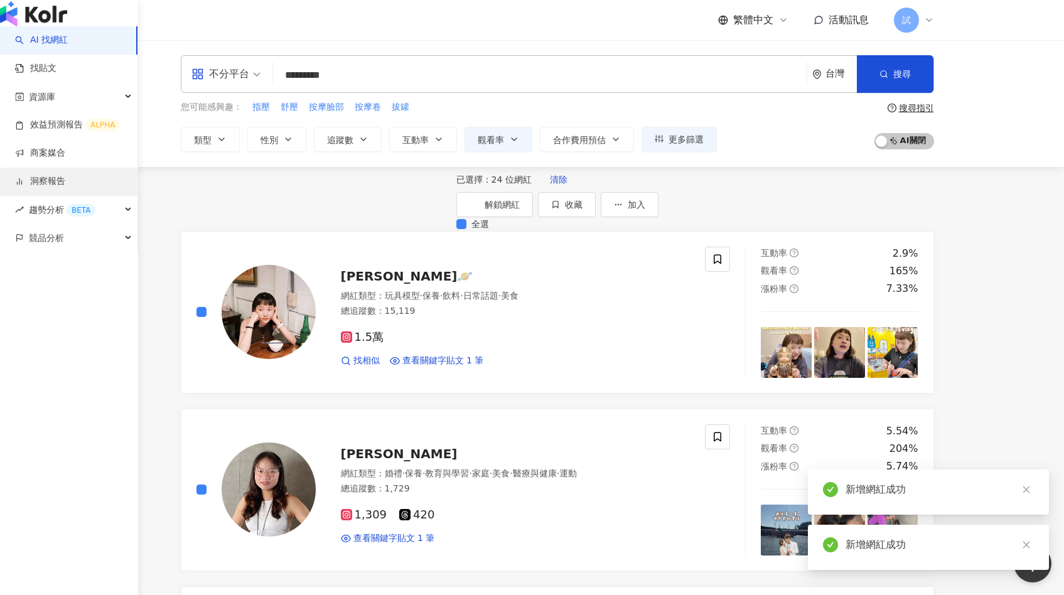
click at [39, 188] on link "洞察報告" at bounding box center [40, 181] width 50 height 13
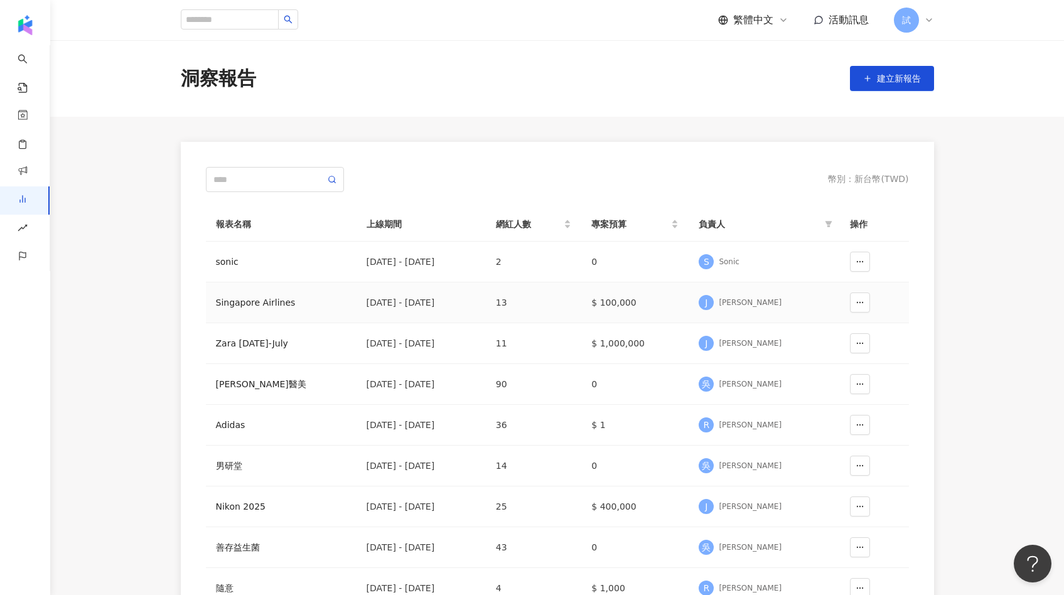
scroll to position [259, 0]
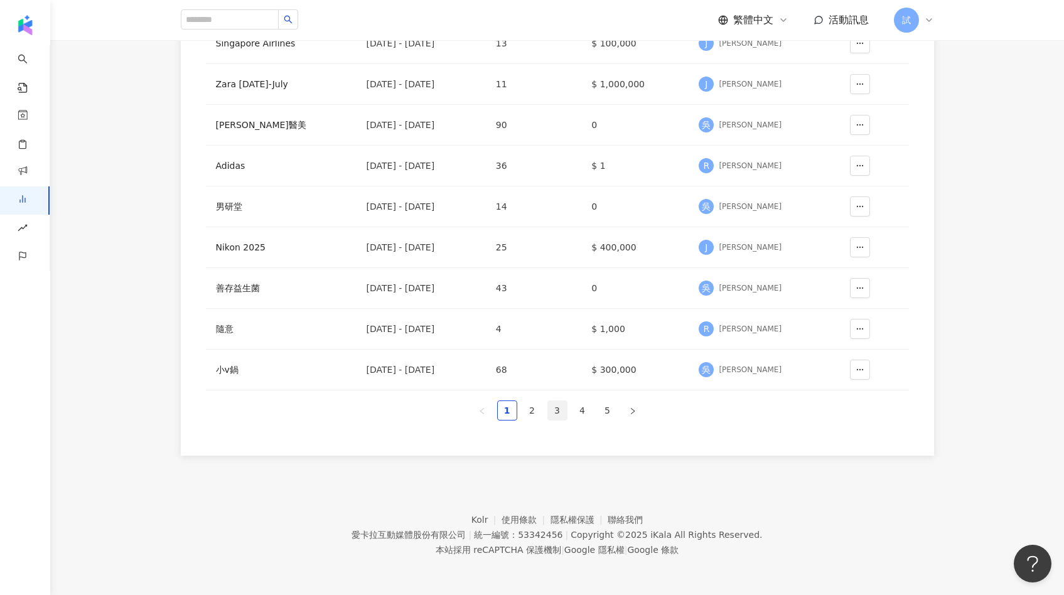
click at [561, 406] on link "3" at bounding box center [557, 410] width 19 height 19
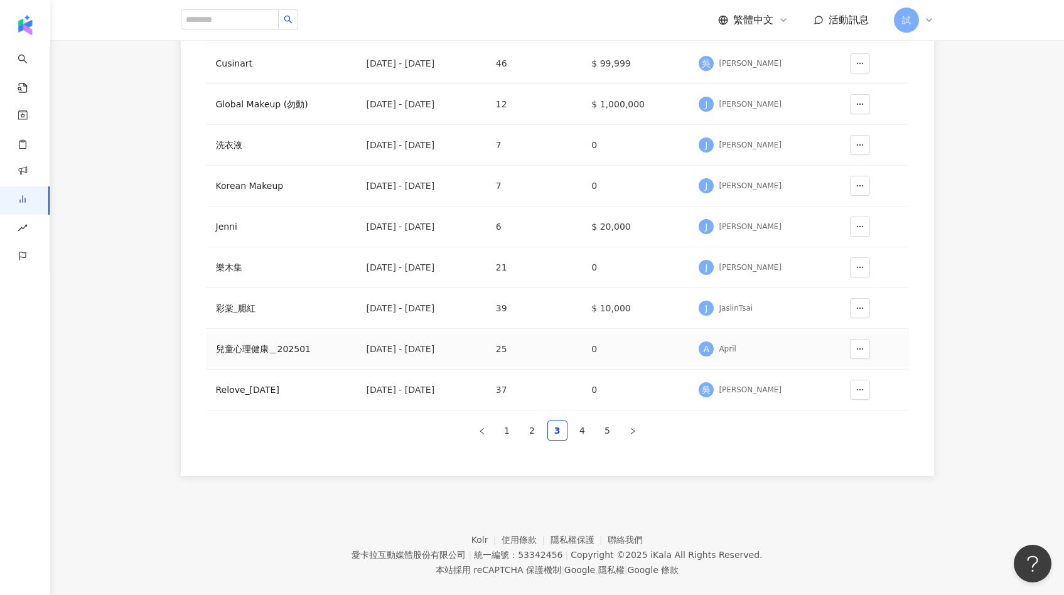
scroll to position [235, 0]
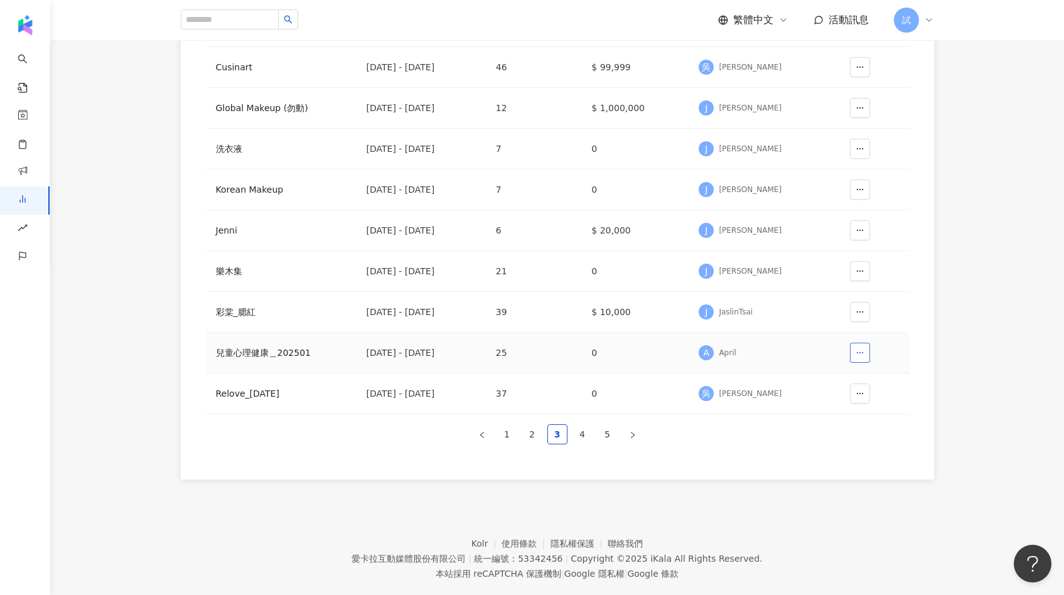
click at [858, 354] on icon "button" at bounding box center [860, 352] width 9 height 9
click at [374, 359] on div "2025/1/1 - 2025/1/31" at bounding box center [421, 353] width 109 height 14
click at [288, 353] on div "兒童心理健康＿202501" at bounding box center [281, 353] width 131 height 14
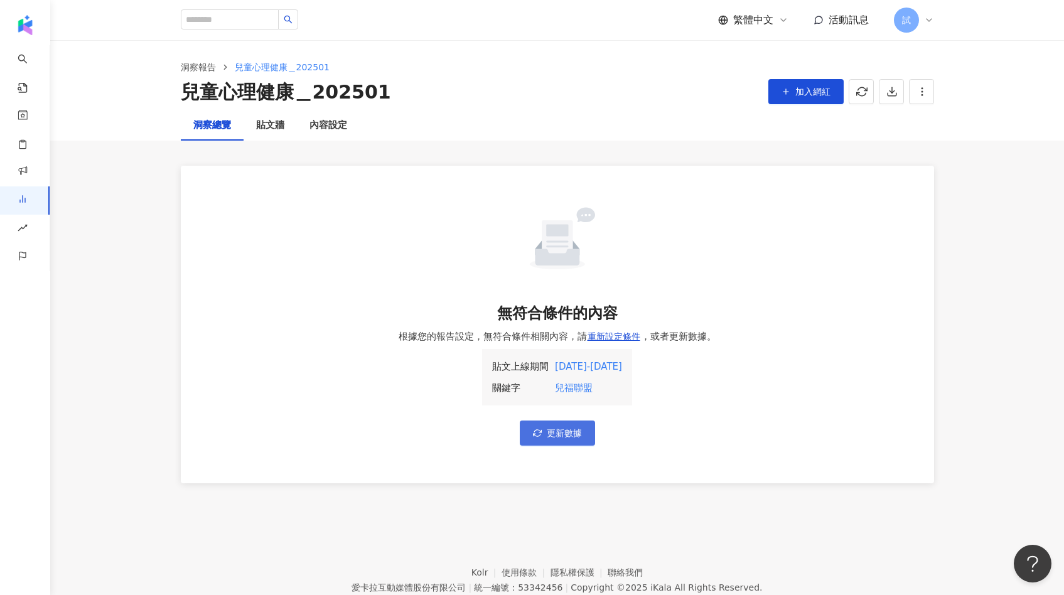
click at [564, 438] on span "更新數據" at bounding box center [564, 433] width 35 height 10
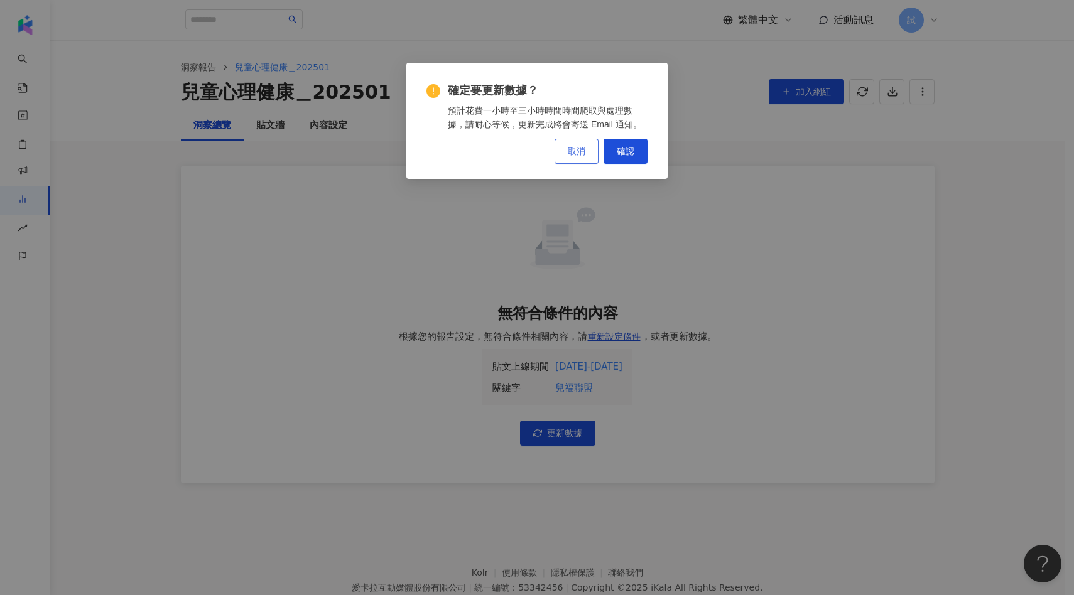
click at [590, 157] on button "取消" at bounding box center [576, 151] width 44 height 25
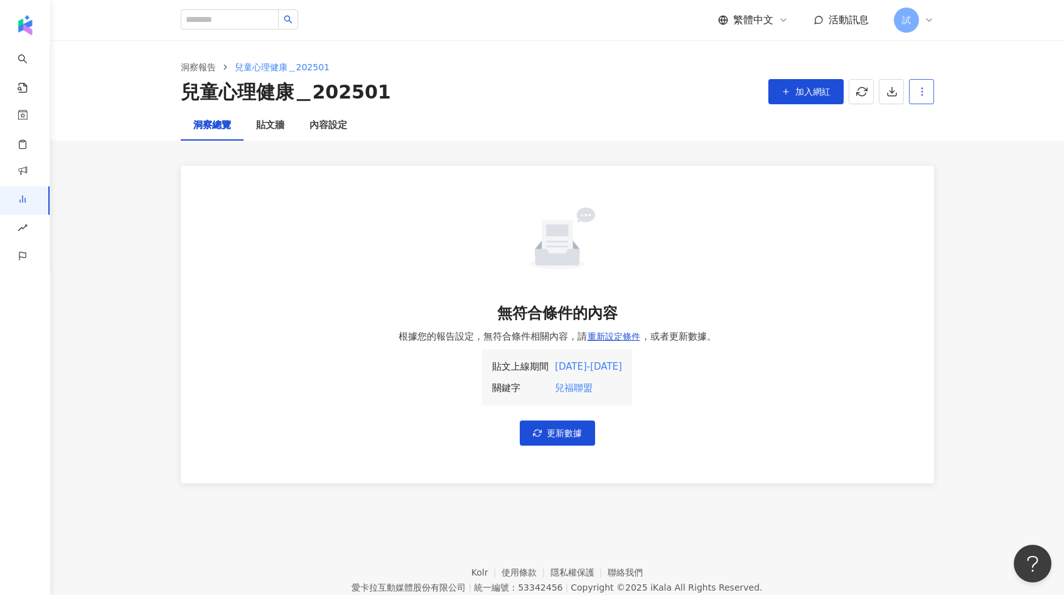
click at [924, 92] on icon "button" at bounding box center [922, 91] width 11 height 11
click at [929, 128] on div "設定報告" at bounding box center [943, 122] width 49 height 14
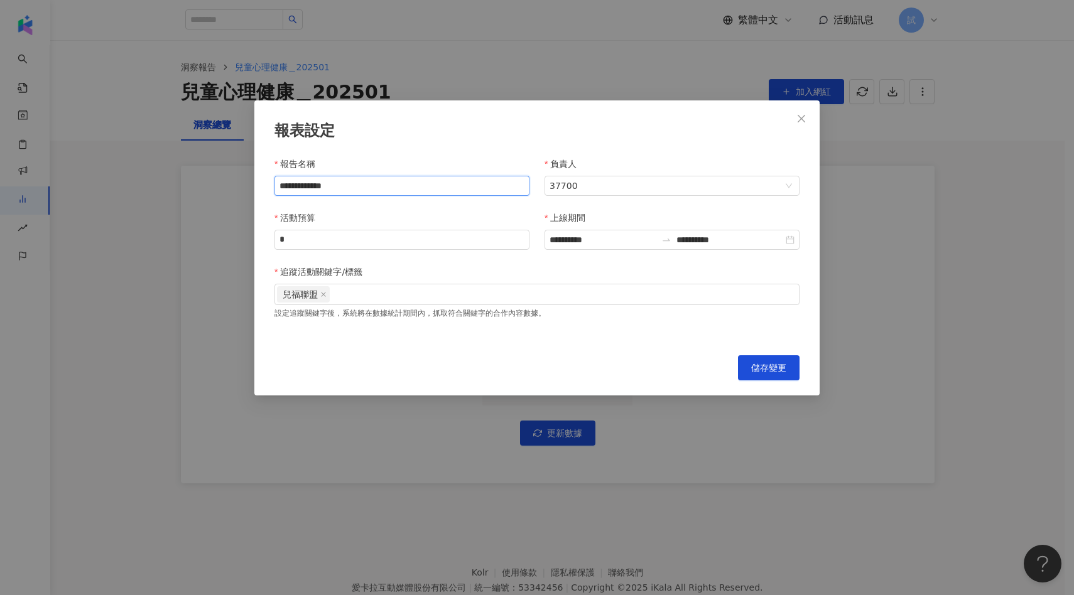
drag, startPoint x: 330, startPoint y: 190, endPoint x: 182, endPoint y: 190, distance: 147.6
click at [183, 190] on div "**********" at bounding box center [537, 297] width 1074 height 595
click at [341, 300] on div "兒福聯盟" at bounding box center [537, 294] width 520 height 19
type input "**********"
type input "**"
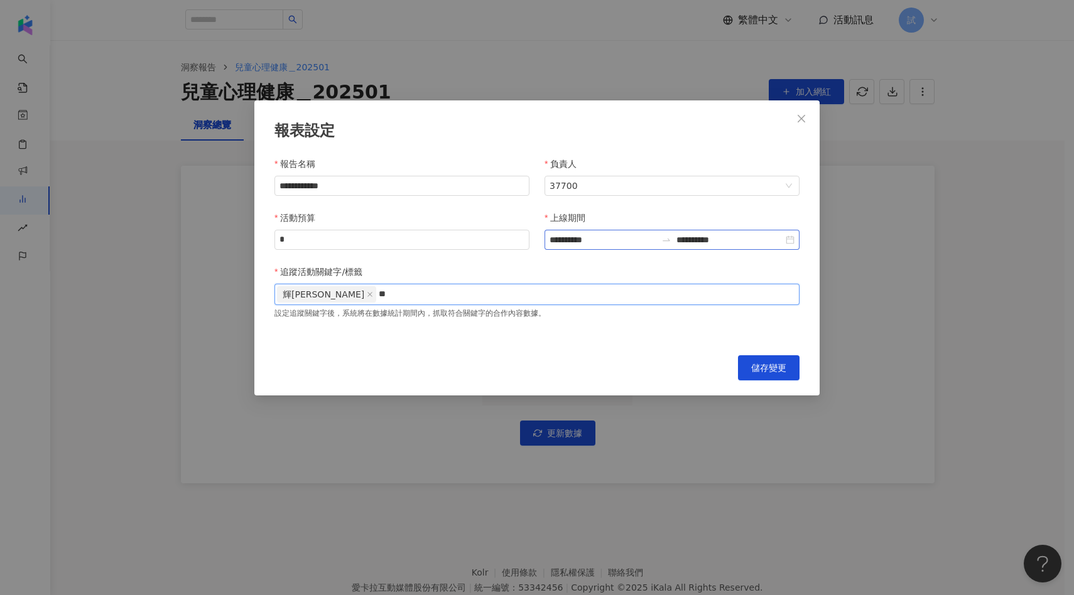
type input "**"
click at [712, 242] on input "**********" at bounding box center [729, 240] width 107 height 14
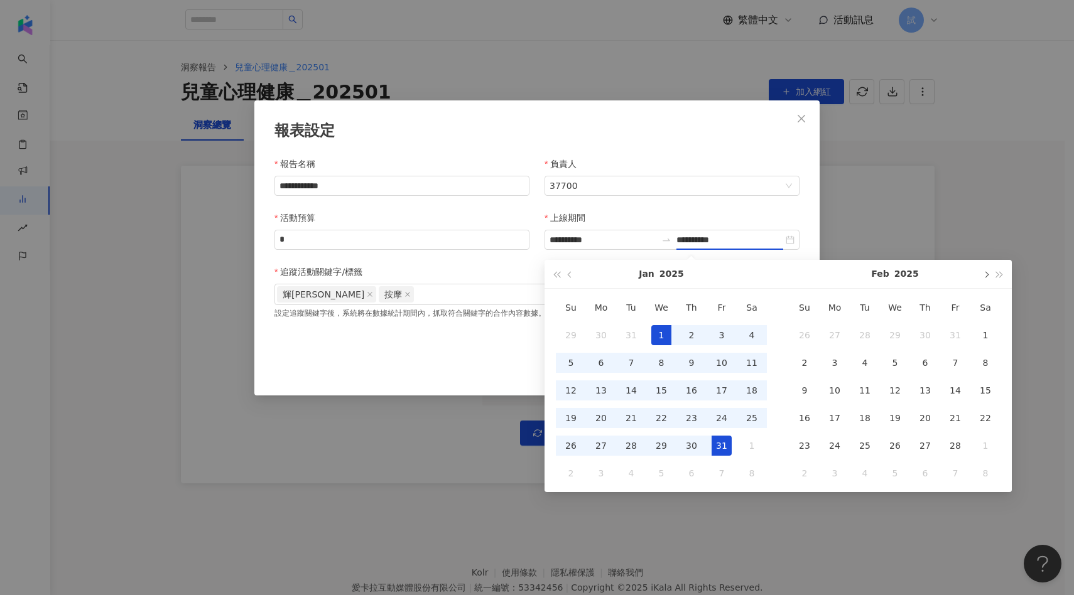
click at [983, 276] on span "button" at bounding box center [985, 274] width 6 height 6
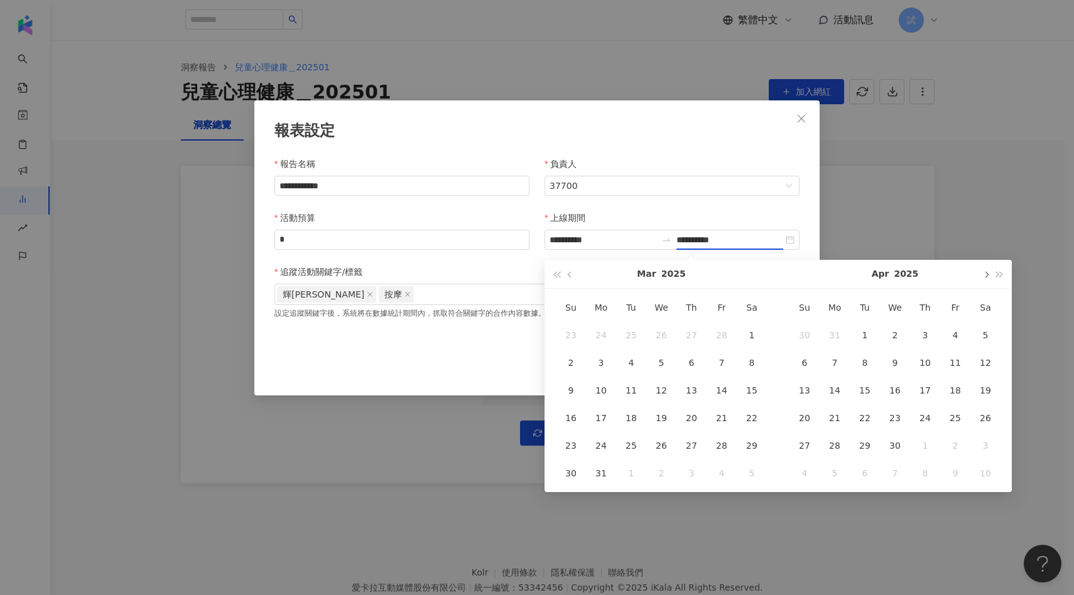
click at [983, 276] on span "button" at bounding box center [985, 274] width 6 height 6
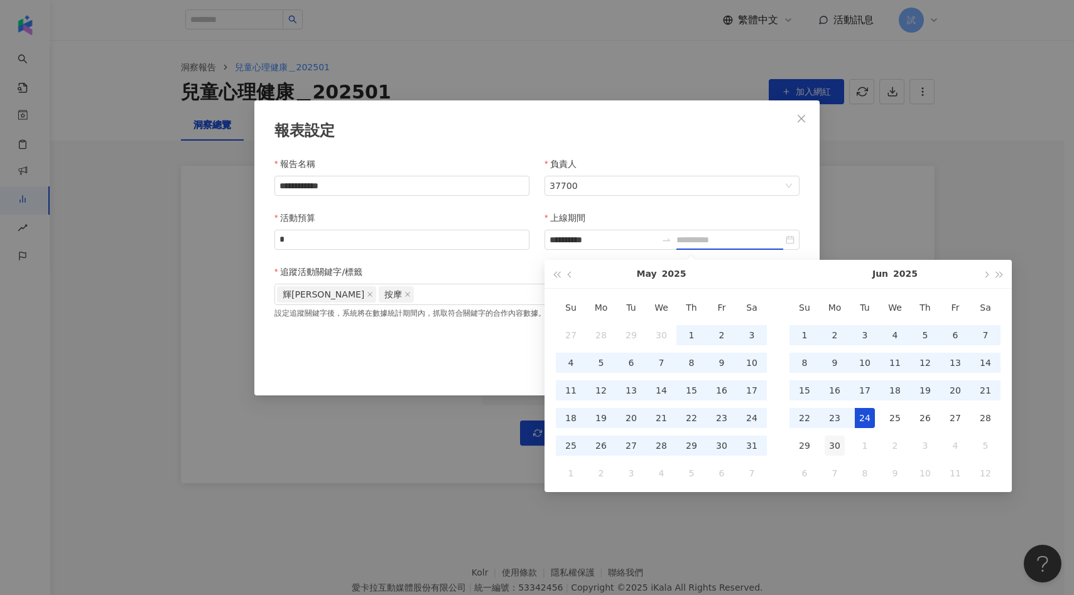
type input "**********"
click at [831, 452] on div "30" at bounding box center [834, 446] width 20 height 20
click at [982, 272] on button "button" at bounding box center [985, 274] width 14 height 28
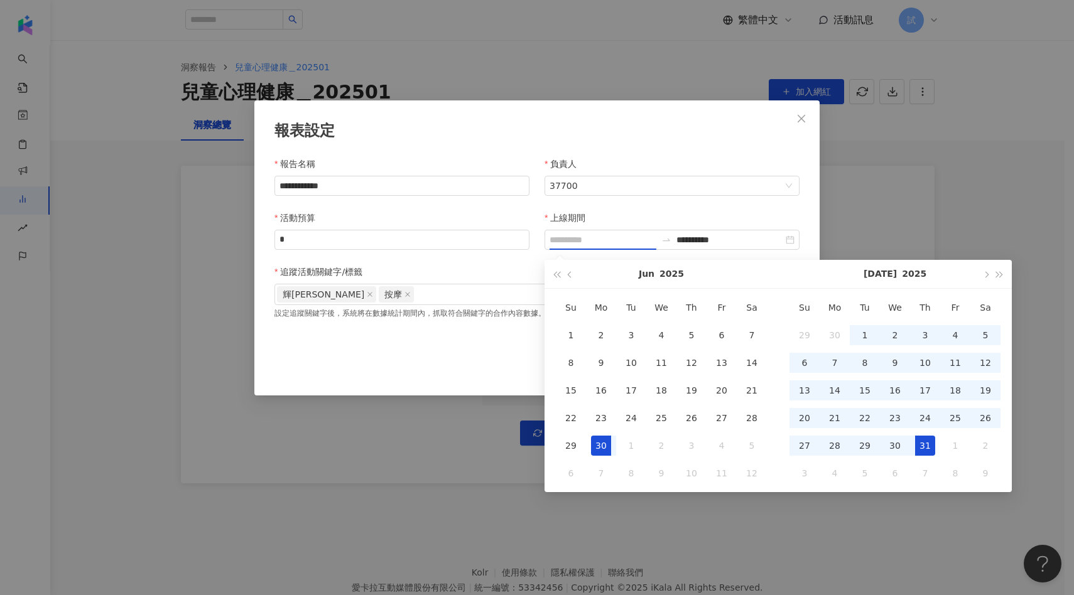
click at [931, 449] on div "31" at bounding box center [925, 446] width 20 height 20
type input "**********"
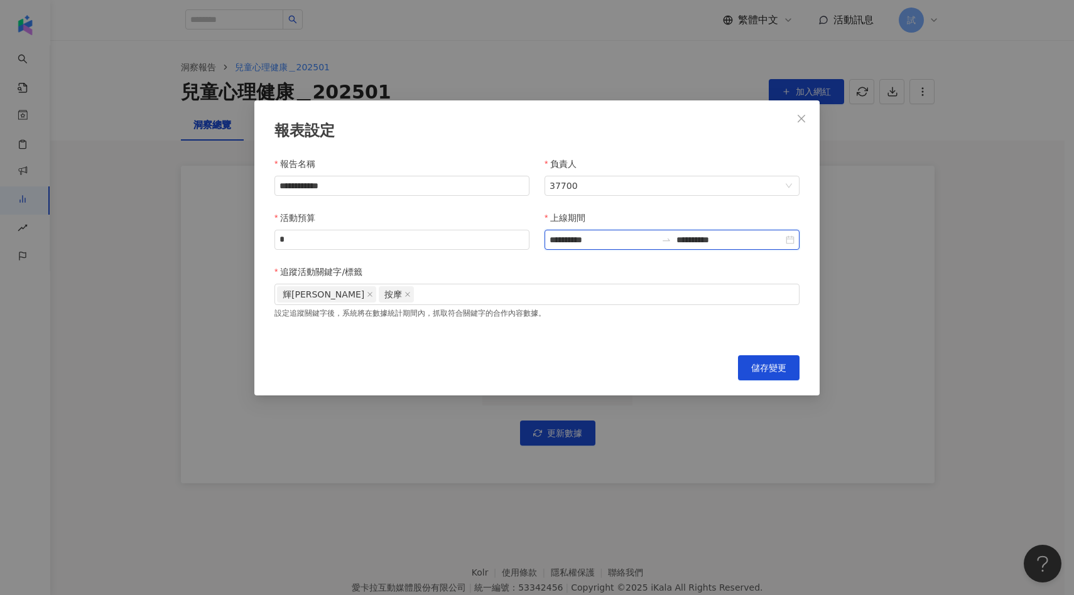
click at [590, 246] on input "**********" at bounding box center [602, 240] width 107 height 14
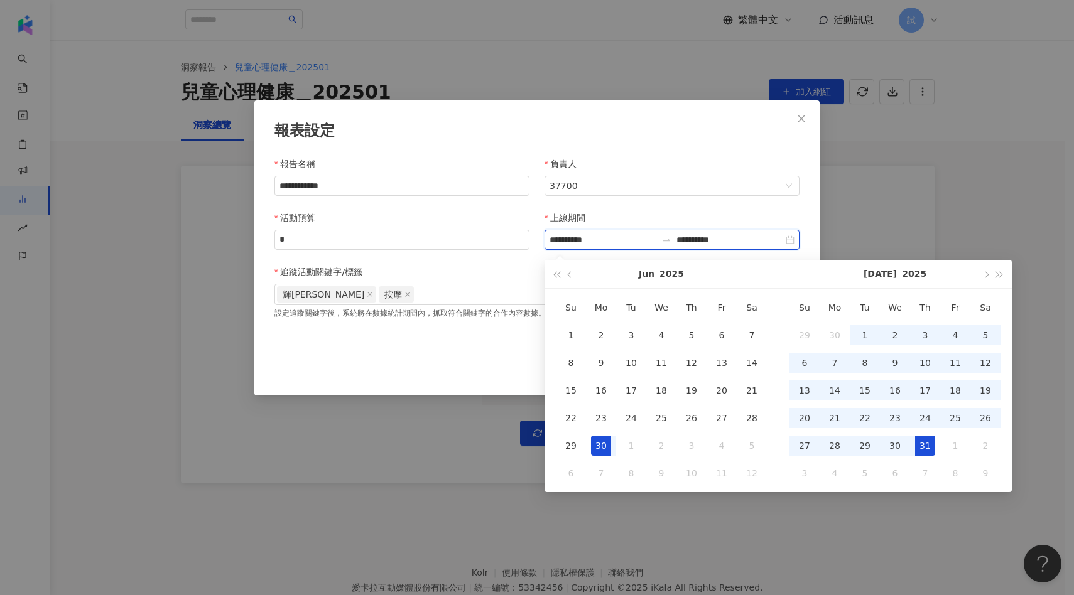
click at [581, 244] on input "**********" at bounding box center [602, 240] width 107 height 14
click at [600, 243] on input "**********" at bounding box center [602, 240] width 107 height 14
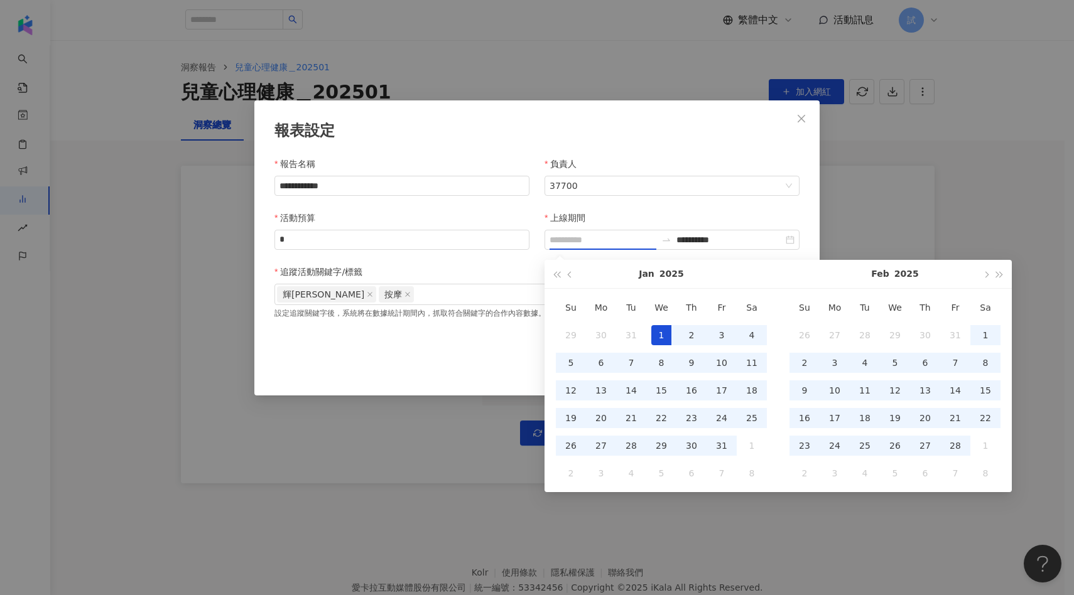
click at [669, 335] on div "1" at bounding box center [661, 335] width 20 height 20
type input "**********"
click at [619, 212] on div "上線期間" at bounding box center [671, 220] width 255 height 19
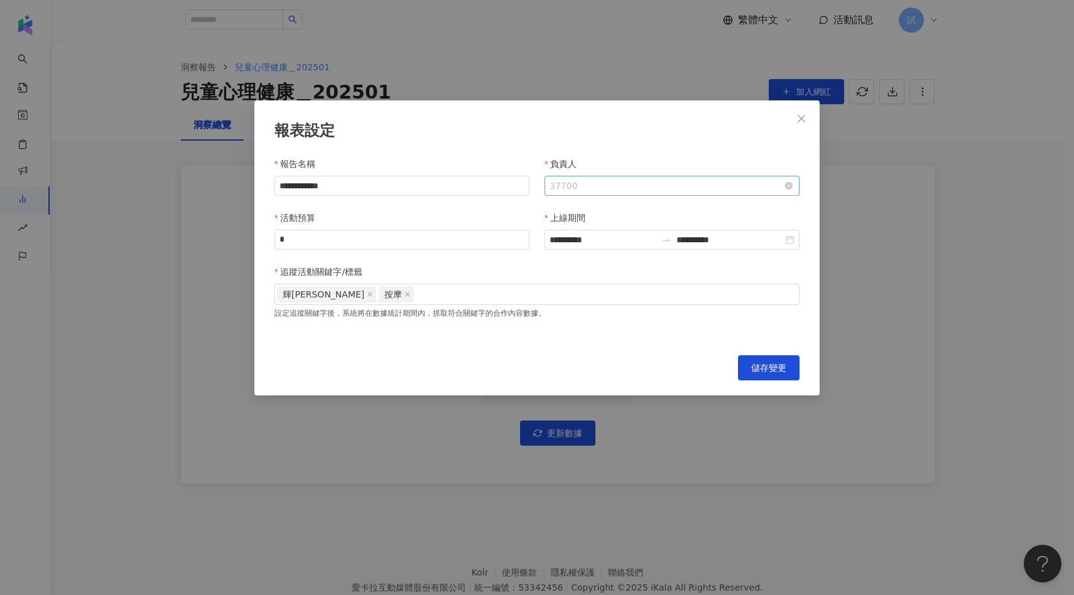
click at [611, 191] on span "37700" at bounding box center [671, 185] width 245 height 19
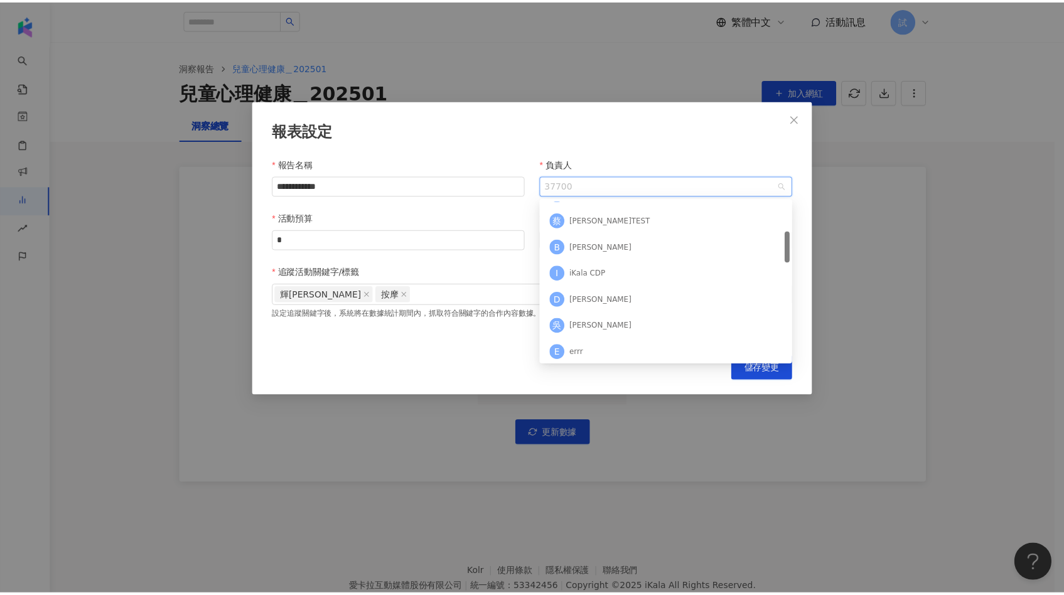
scroll to position [191, 0]
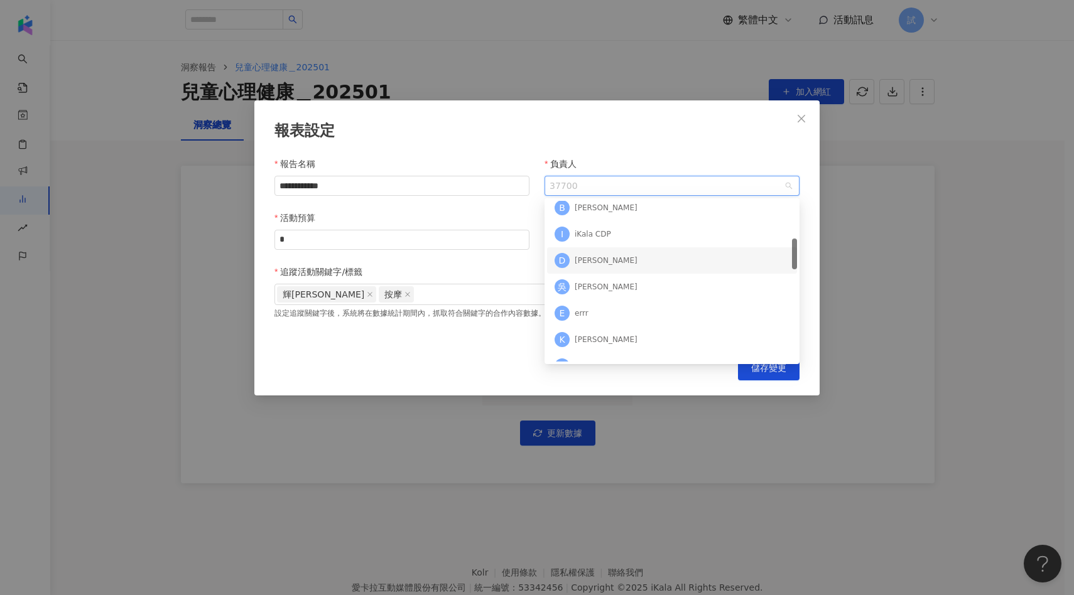
click at [603, 259] on div "D Doris" at bounding box center [671, 260] width 235 height 19
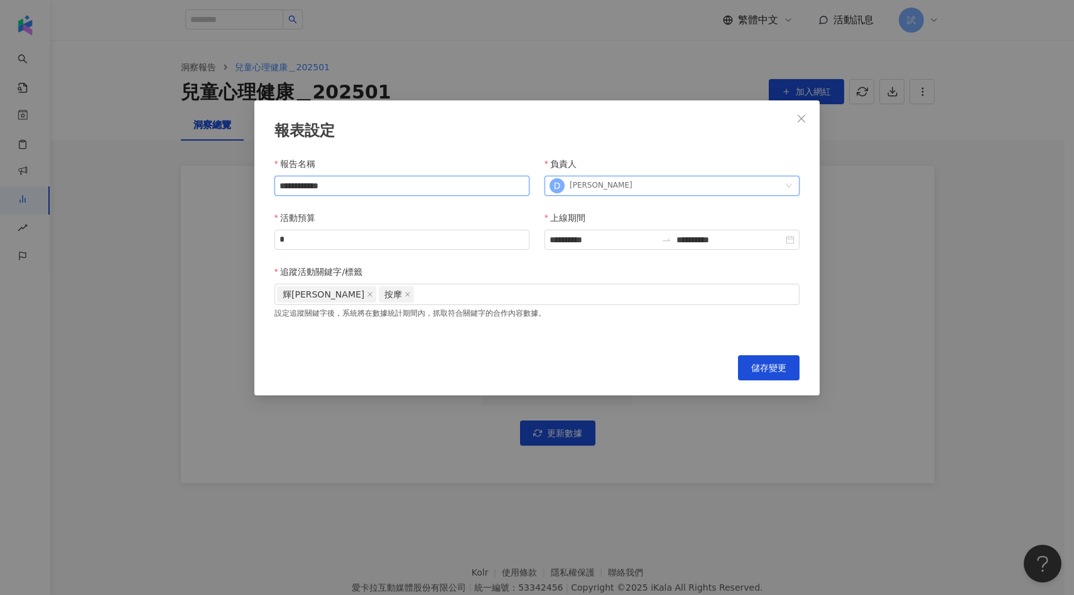
click at [404, 185] on input "**********" at bounding box center [401, 186] width 255 height 20
type input "**********"
click at [769, 369] on span "儲存變更" at bounding box center [768, 368] width 35 height 10
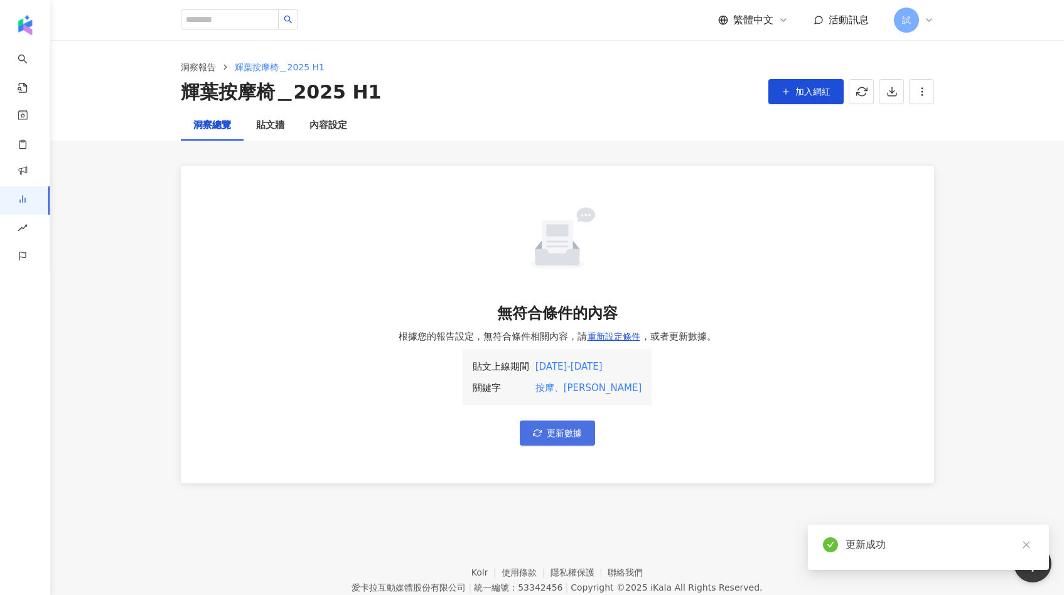
click at [577, 427] on button "更新數據" at bounding box center [557, 433] width 75 height 25
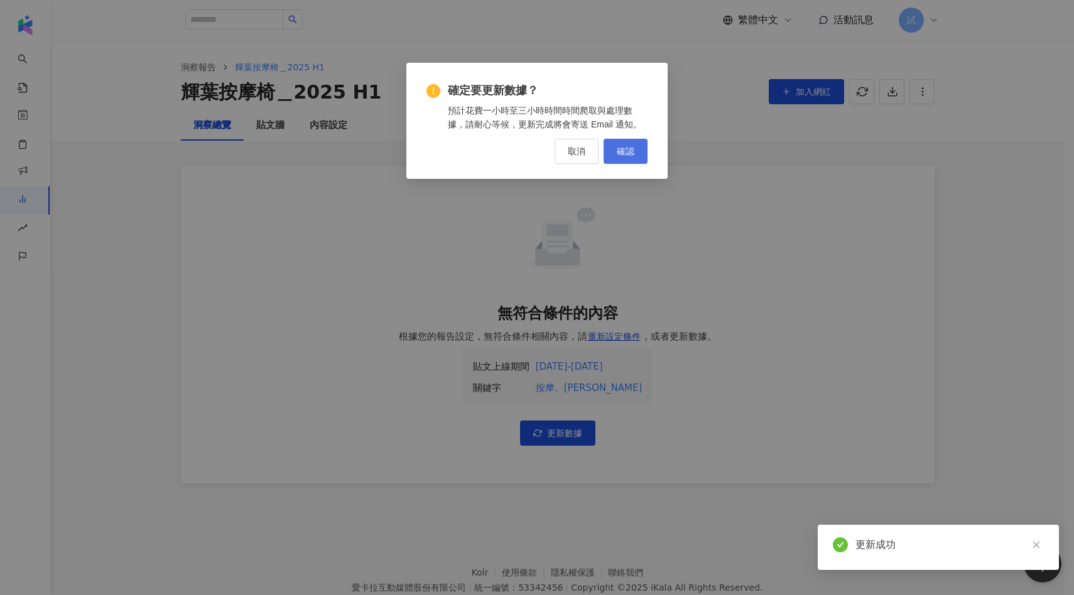
click at [644, 145] on button "確認" at bounding box center [625, 151] width 44 height 25
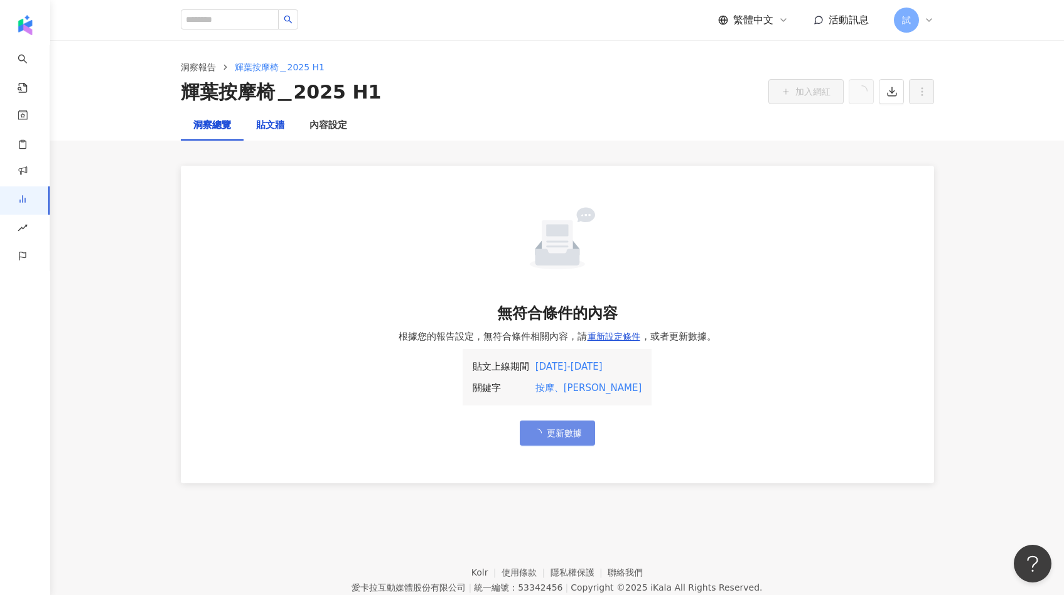
click at [280, 131] on div "貼文牆" at bounding box center [270, 125] width 28 height 15
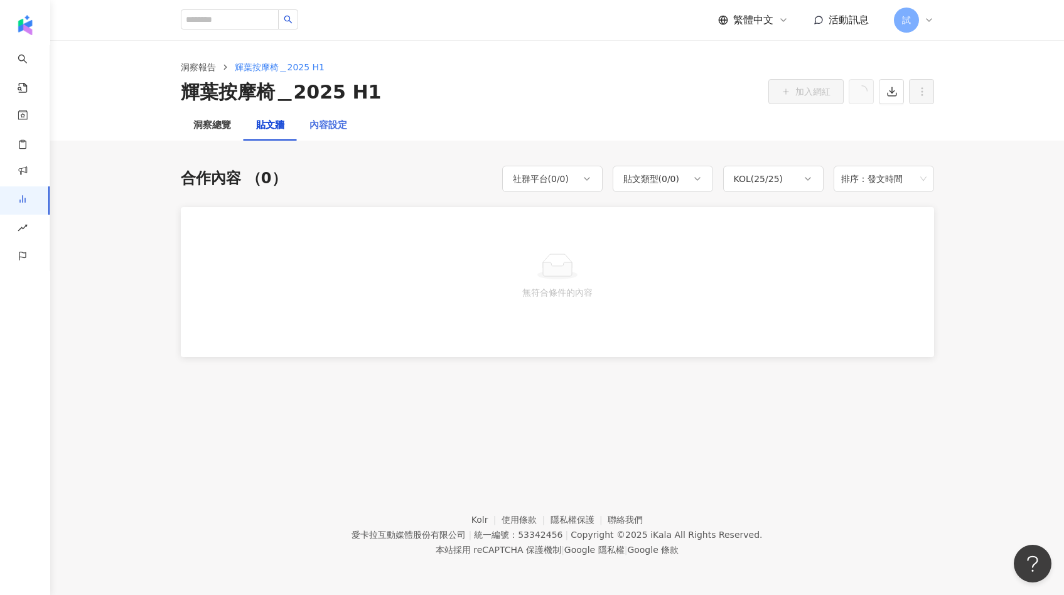
click at [326, 134] on div "內容設定" at bounding box center [328, 126] width 63 height 30
